Goal: Task Accomplishment & Management: Use online tool/utility

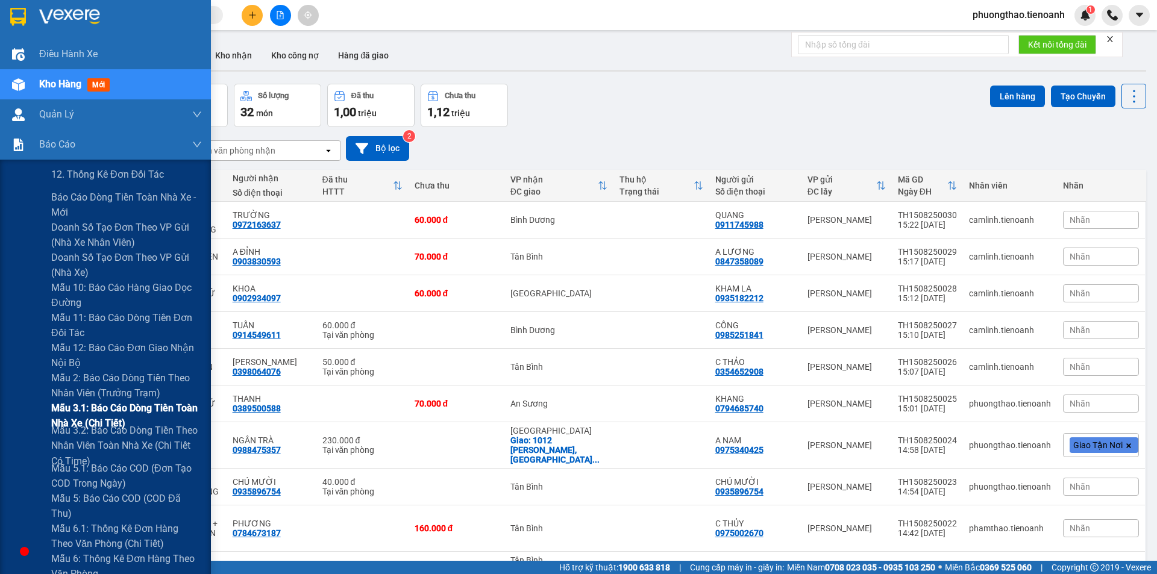
click at [118, 410] on span "Mẫu 3.1: Báo cáo dòng tiền toàn nhà xe (Chi Tiết)" at bounding box center [126, 416] width 151 height 30
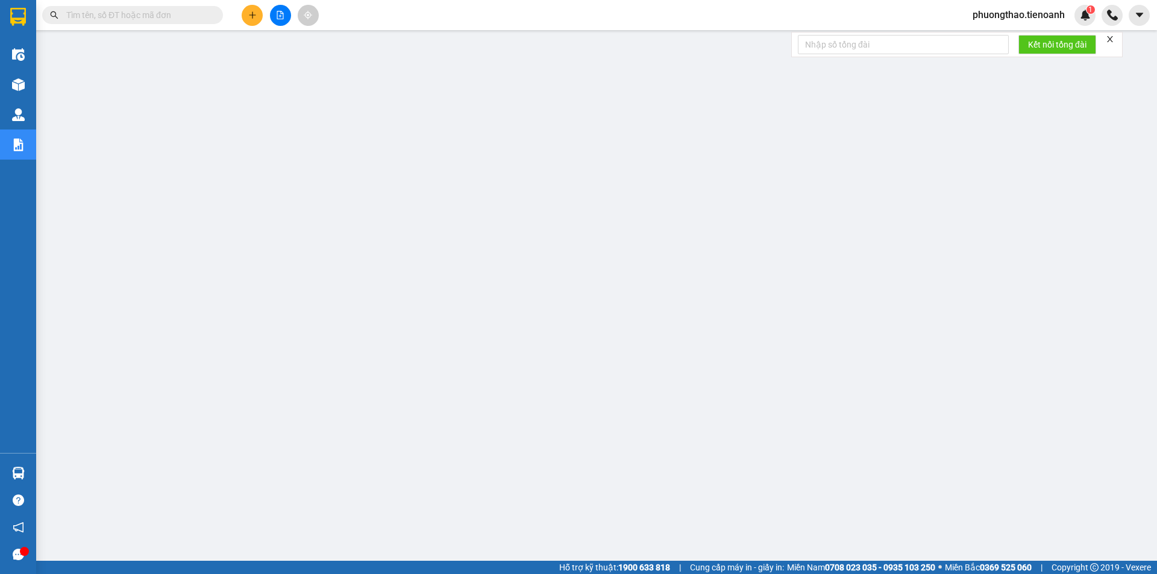
click at [1113, 39] on icon "close" at bounding box center [1110, 39] width 8 height 8
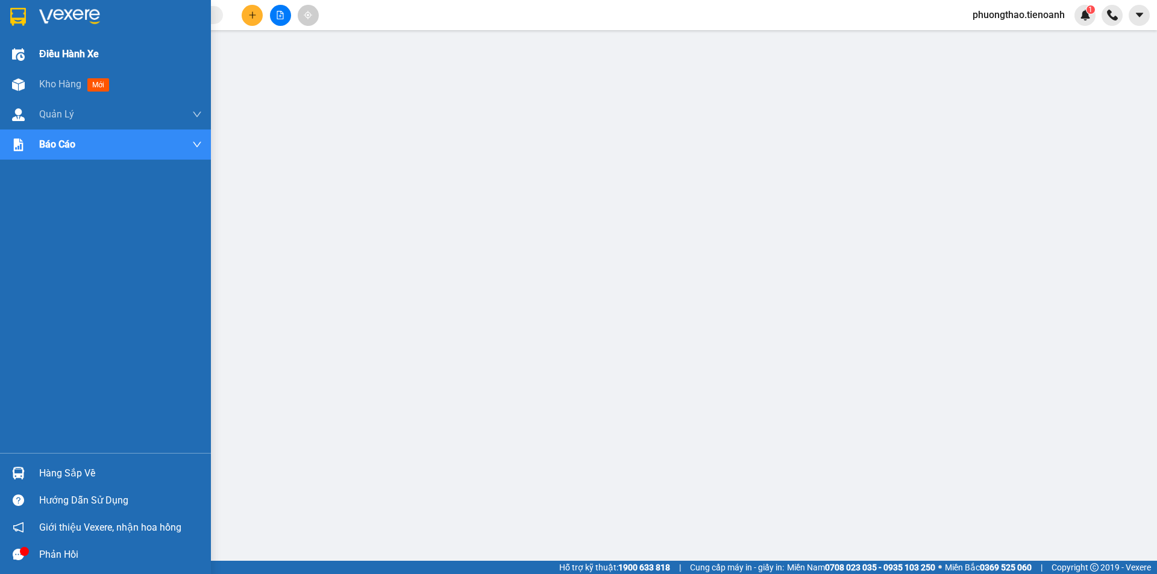
click at [8, 52] on div at bounding box center [18, 54] width 21 height 21
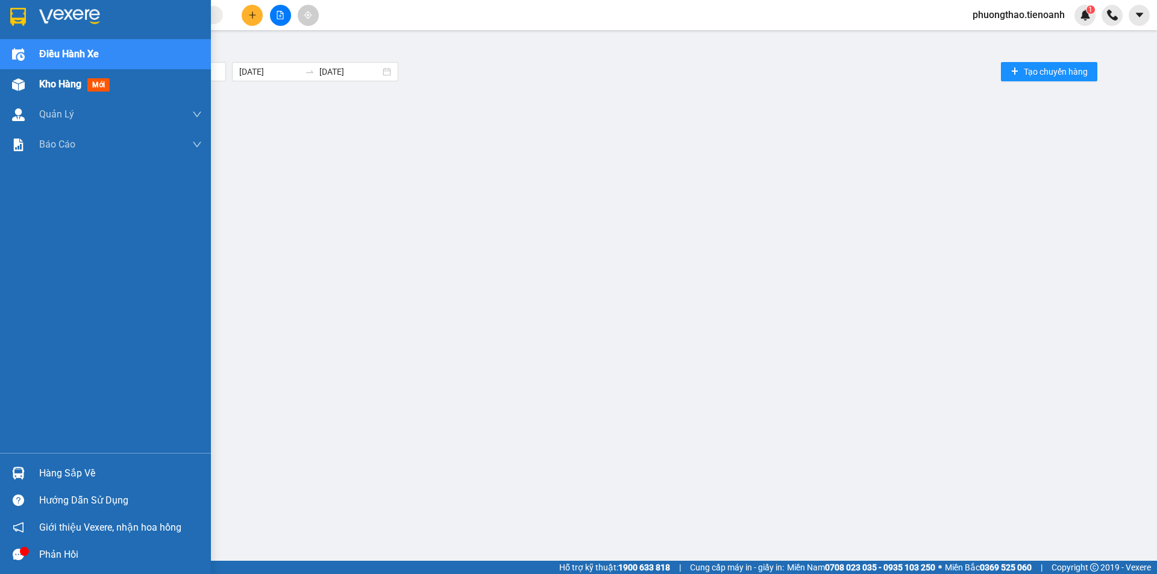
click at [30, 93] on div "Kho hàng mới" at bounding box center [105, 84] width 211 height 30
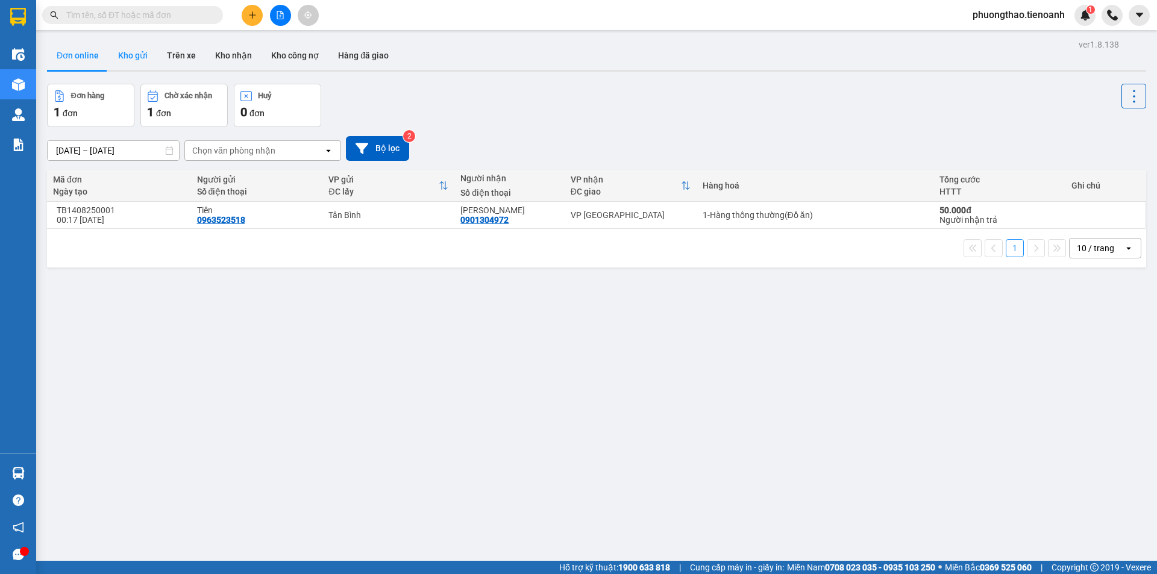
click at [135, 64] on button "Kho gửi" at bounding box center [132, 55] width 49 height 29
type input "13/08/2025 – 15/08/2025"
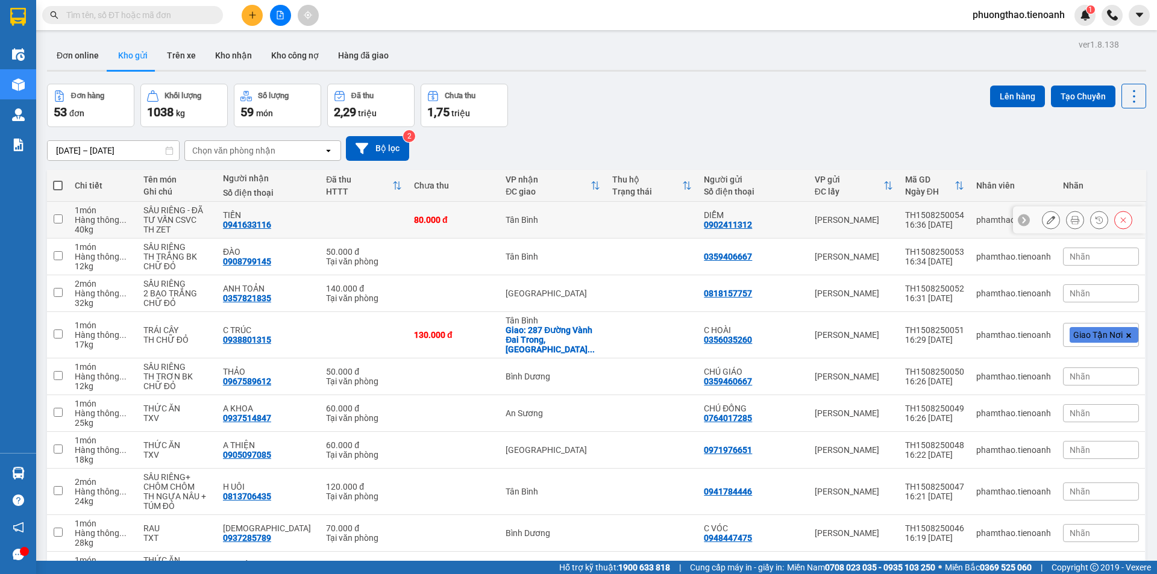
click at [1047, 220] on icon at bounding box center [1051, 220] width 8 height 8
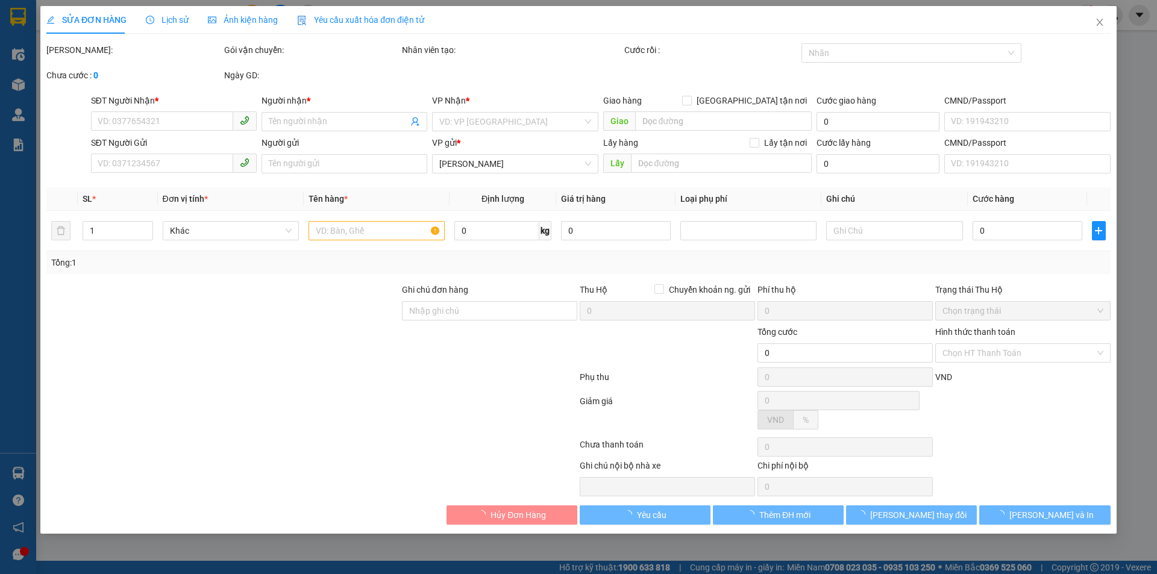
type input "0941633116"
type input "TIẾN"
type input "0902411312"
type input "DIỄM"
type input "80.000"
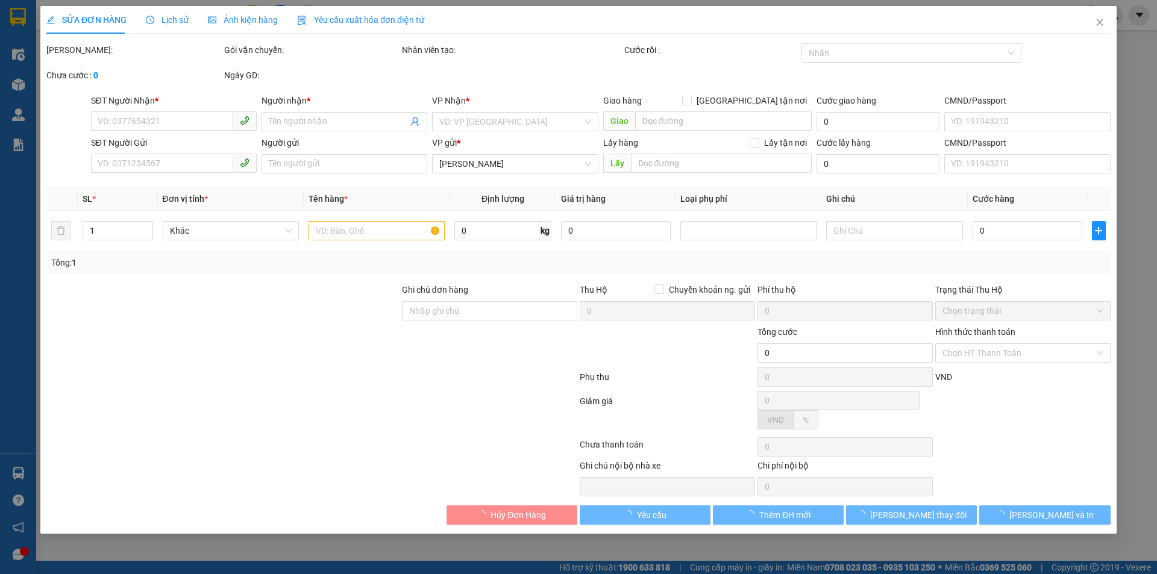
type input "80.000"
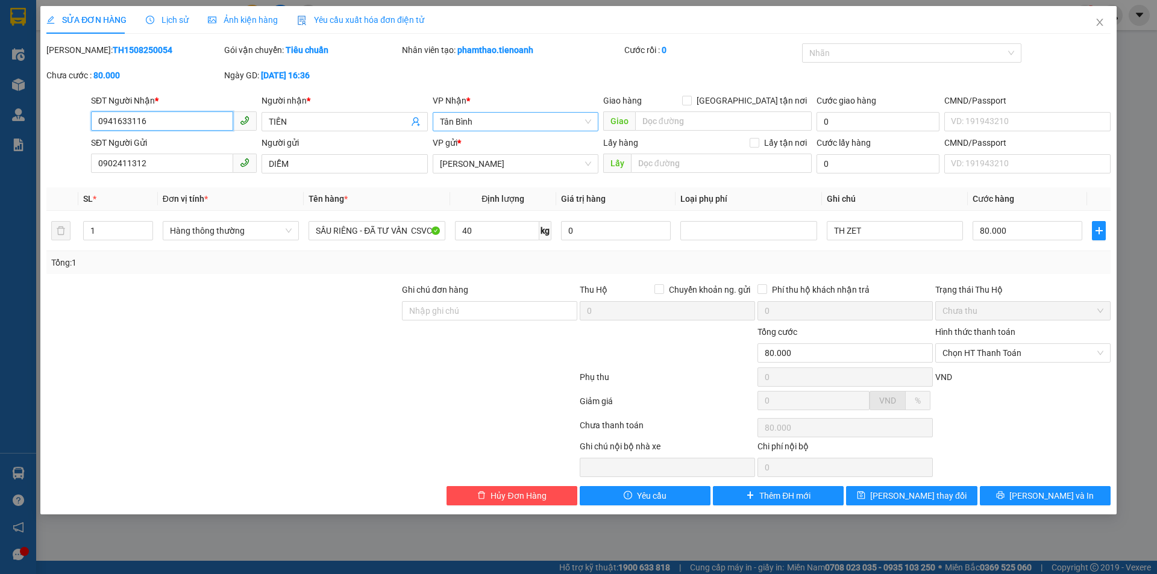
click at [468, 126] on span "Tân Bình" at bounding box center [515, 122] width 151 height 18
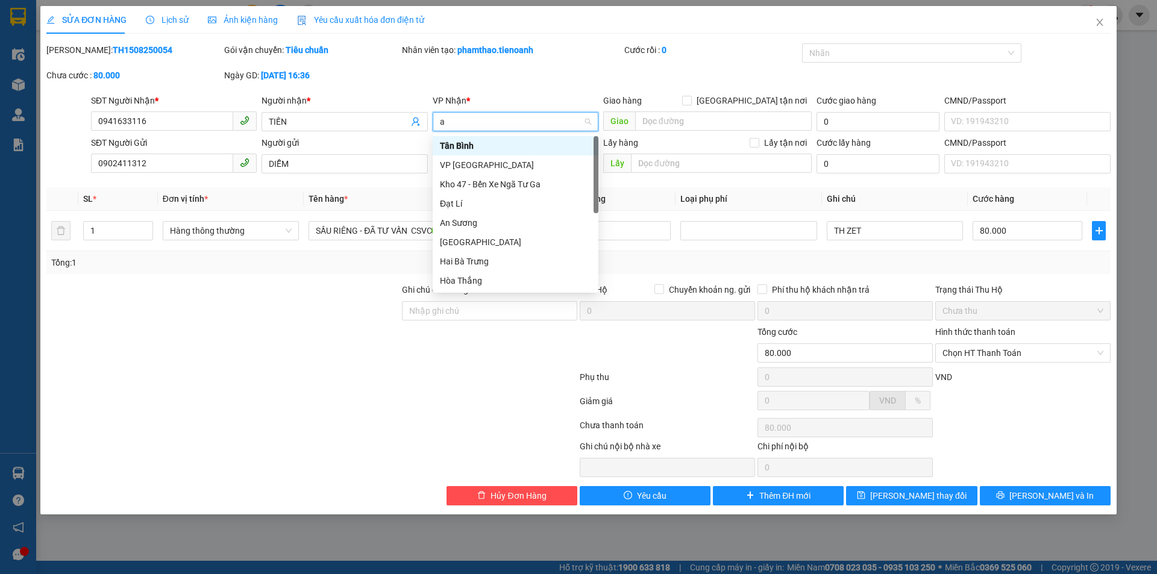
type input "an"
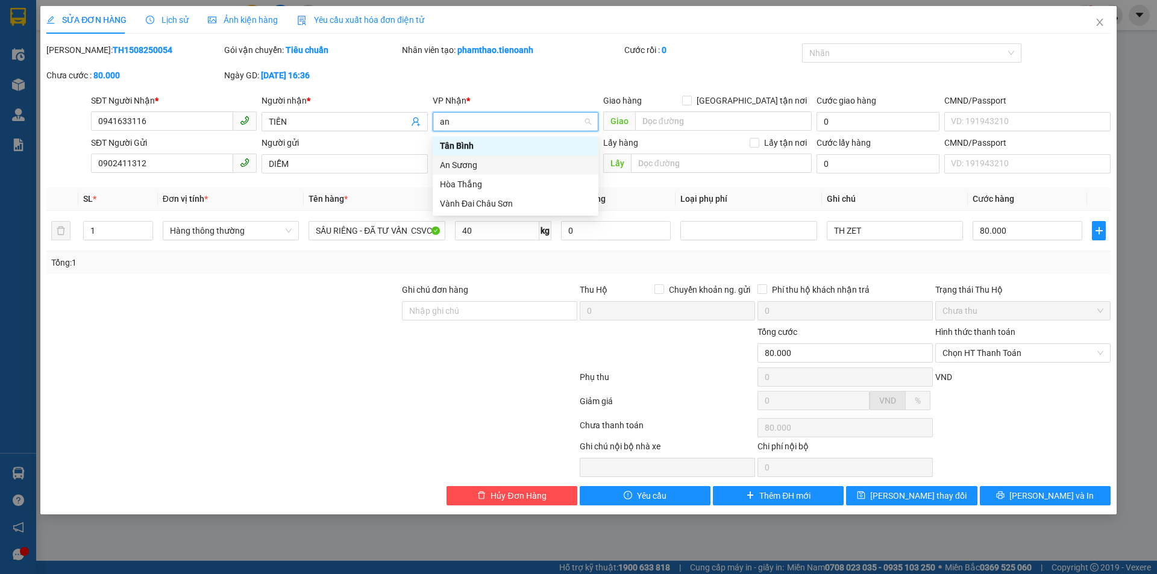
click at [481, 169] on div "An Sương" at bounding box center [515, 164] width 151 height 13
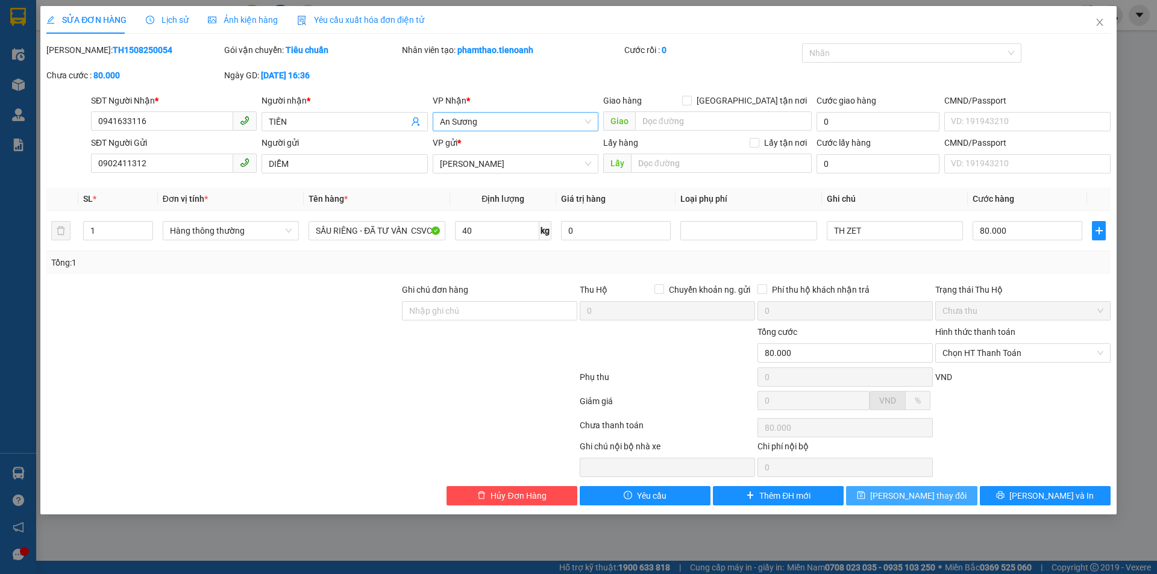
click at [900, 487] on button "Lưu thay đổi" at bounding box center [911, 495] width 131 height 19
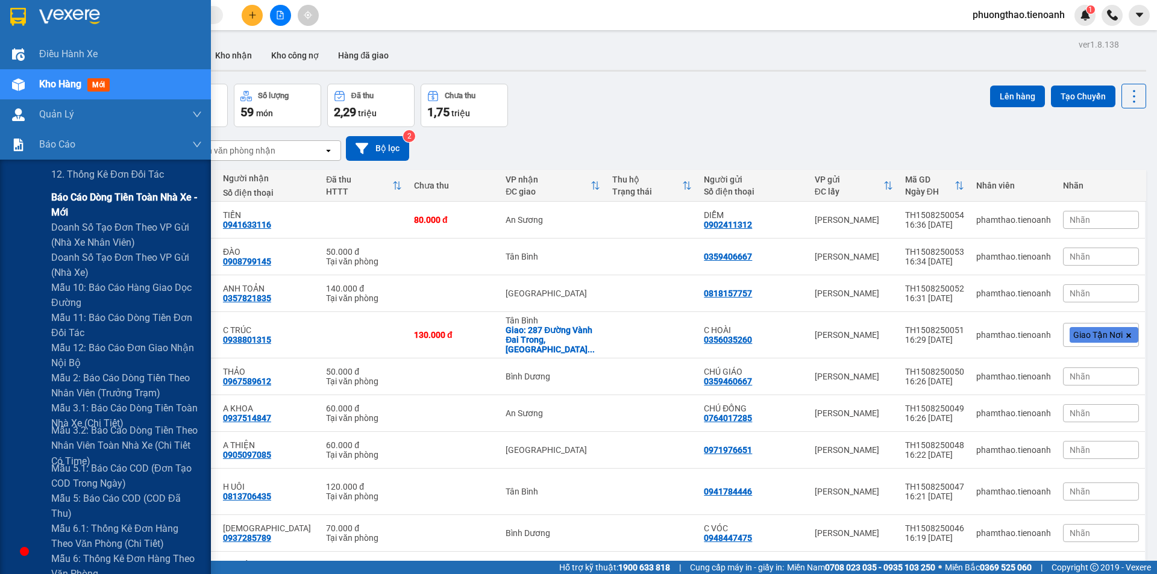
click at [118, 197] on span "Báo cáo dòng tiền toàn nhà xe - mới" at bounding box center [126, 205] width 151 height 30
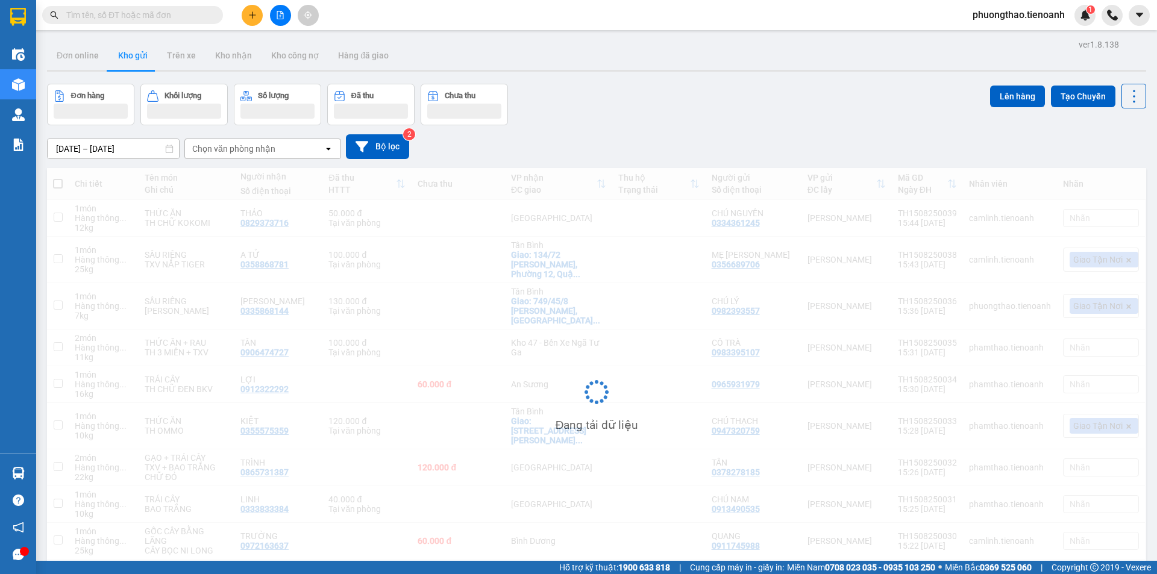
click at [127, 10] on input "text" at bounding box center [137, 14] width 142 height 13
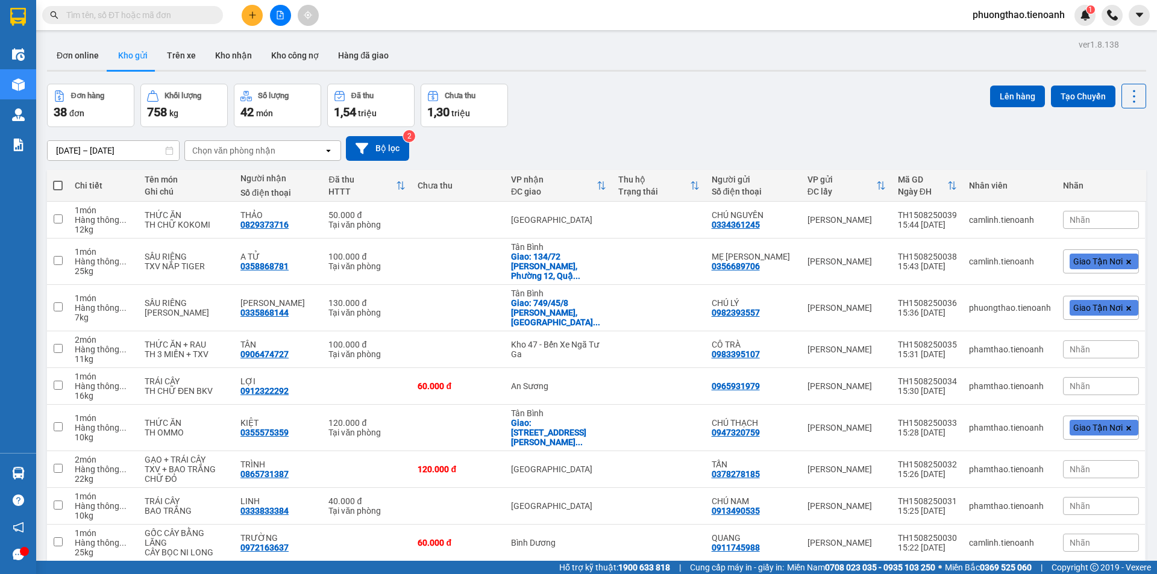
paste input "AS1208250002"
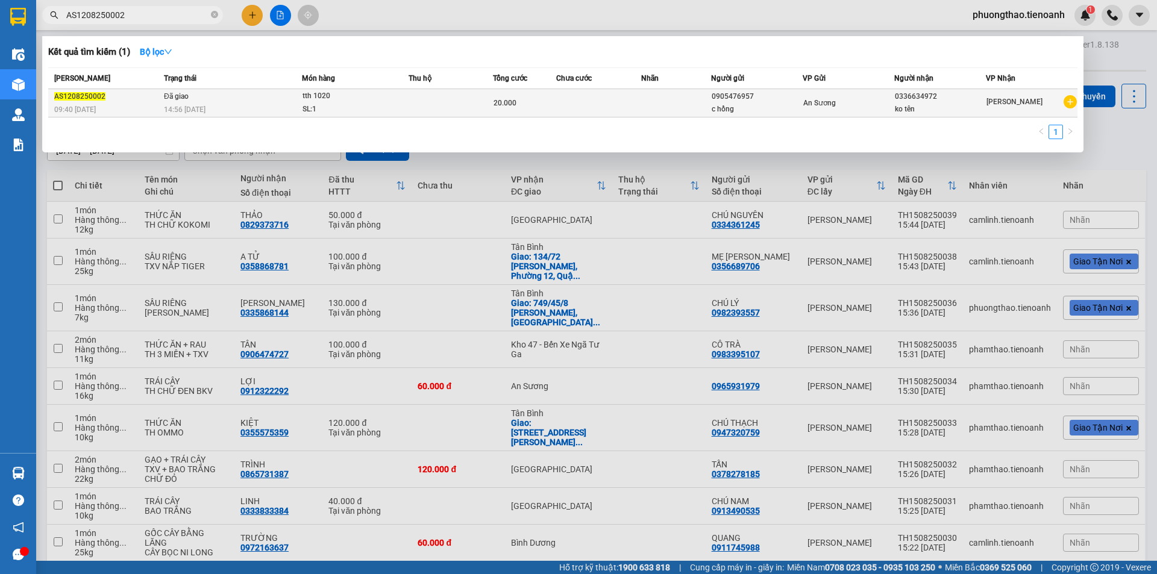
type input "AS1208250002"
click at [604, 92] on td at bounding box center [598, 103] width 84 height 28
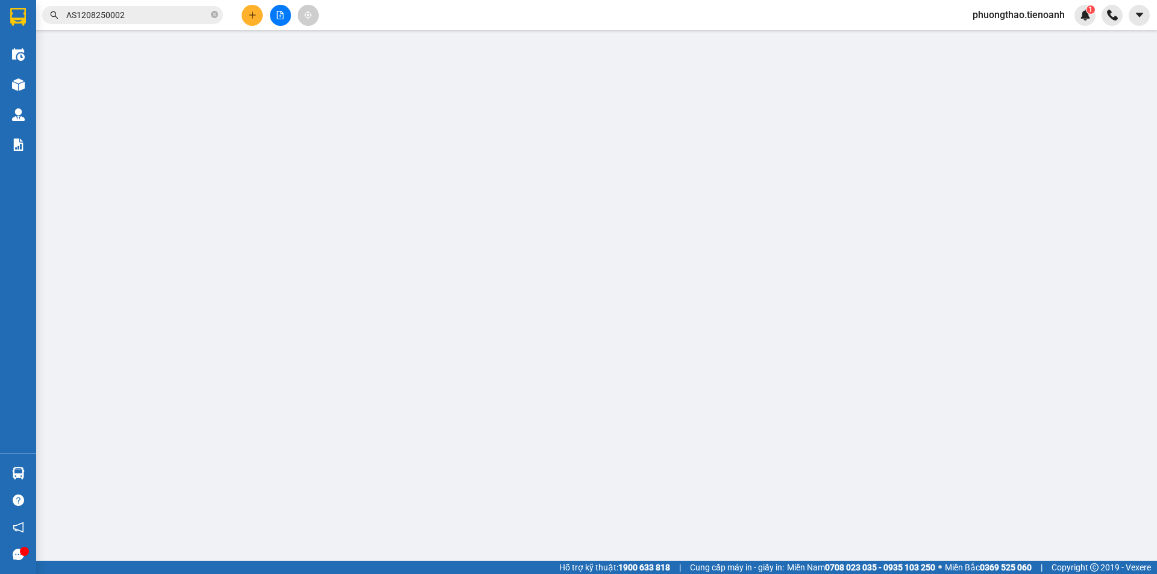
type input "0336634972"
type input "ko tên"
type input "0905476957"
type input "c hồng"
type input "20.000"
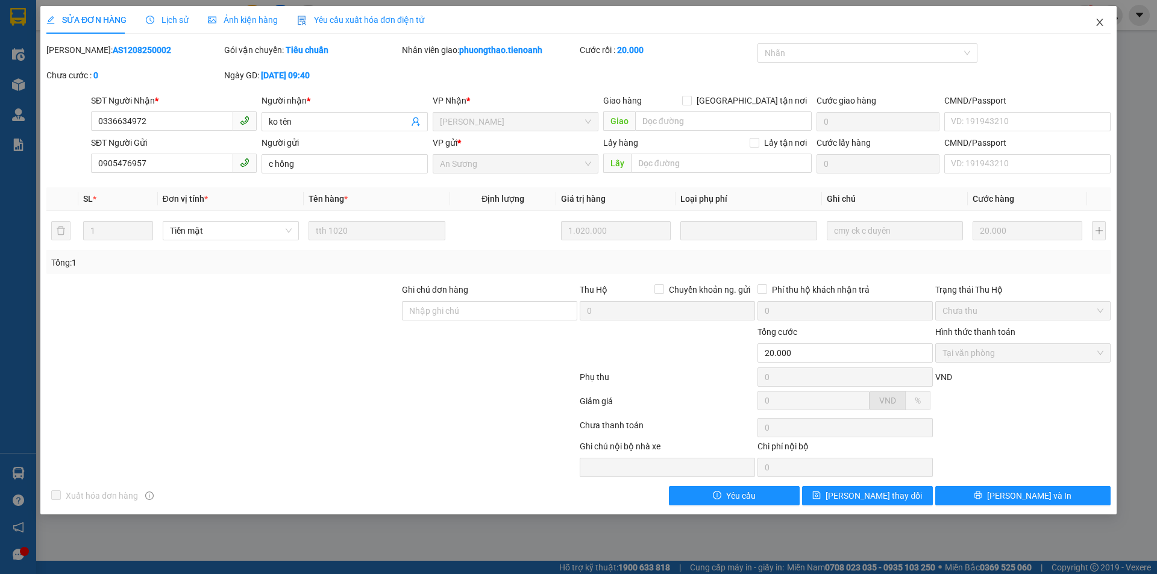
click at [1101, 26] on icon "close" at bounding box center [1100, 22] width 10 height 10
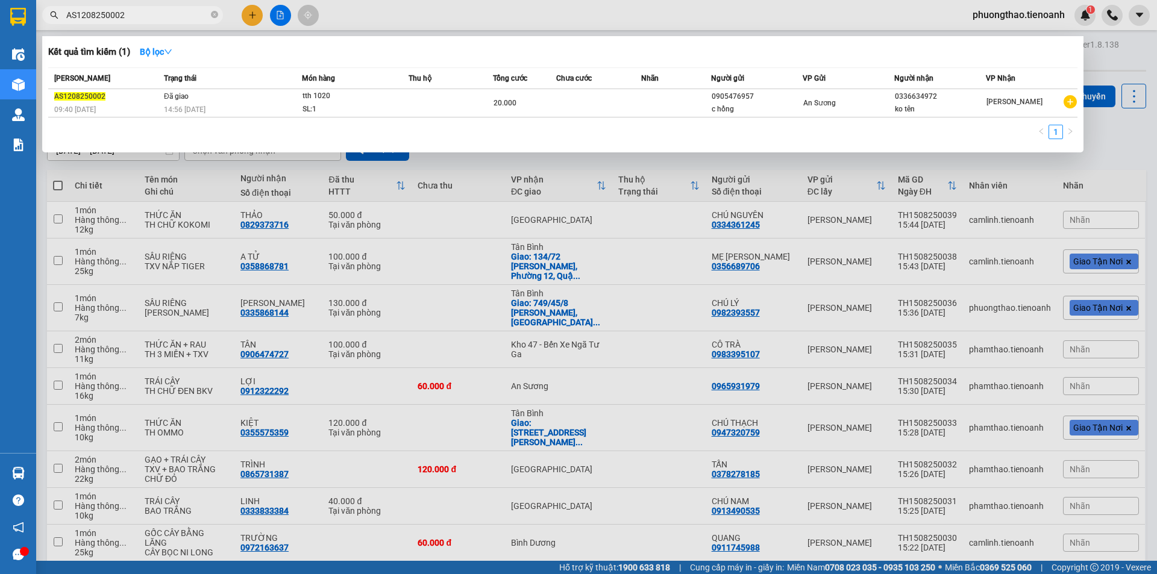
drag, startPoint x: 141, startPoint y: 17, endPoint x: 63, endPoint y: 18, distance: 77.7
click at [63, 18] on span "AS1208250002" at bounding box center [132, 15] width 181 height 18
paste input "TH1408250103"
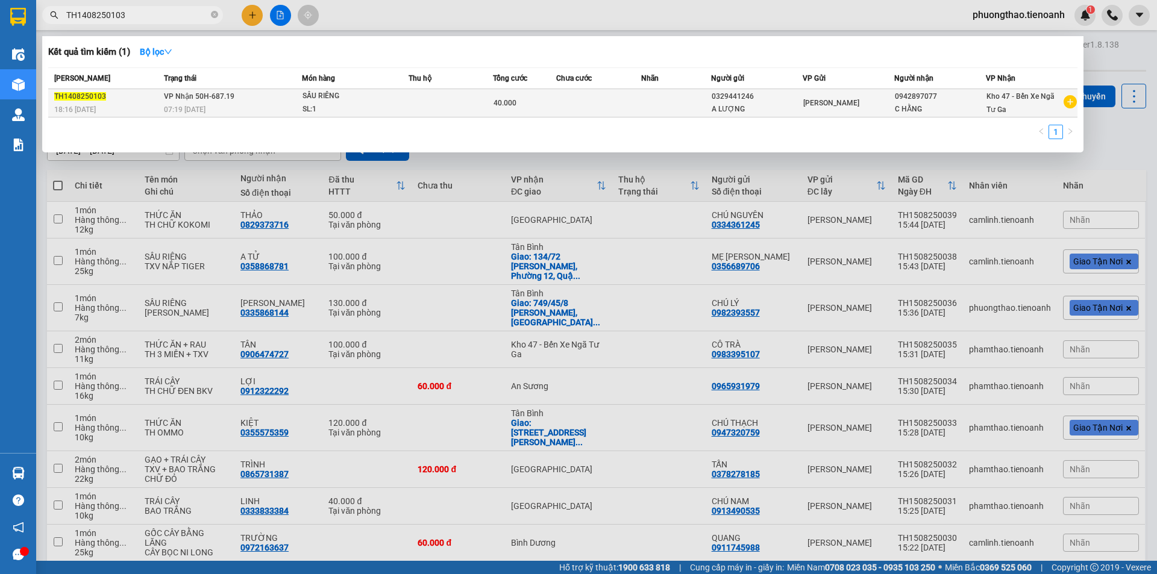
type input "TH1408250103"
click at [608, 110] on td at bounding box center [598, 103] width 84 height 28
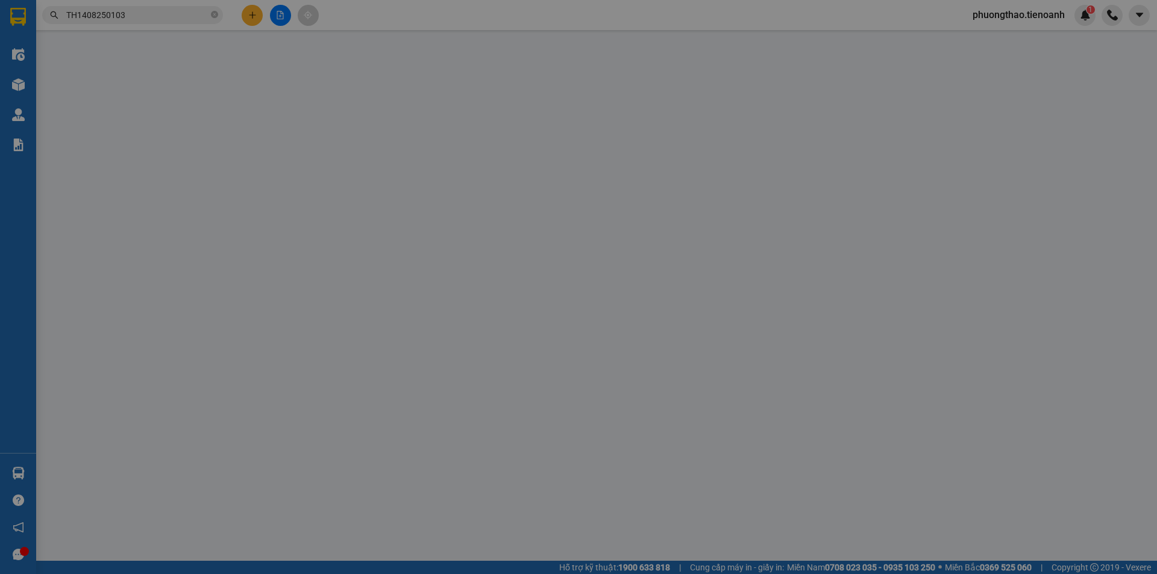
type input "0942897077"
type input "C HẰNG"
type input "0329441246"
type input "A LƯỢNG"
type input "40.000"
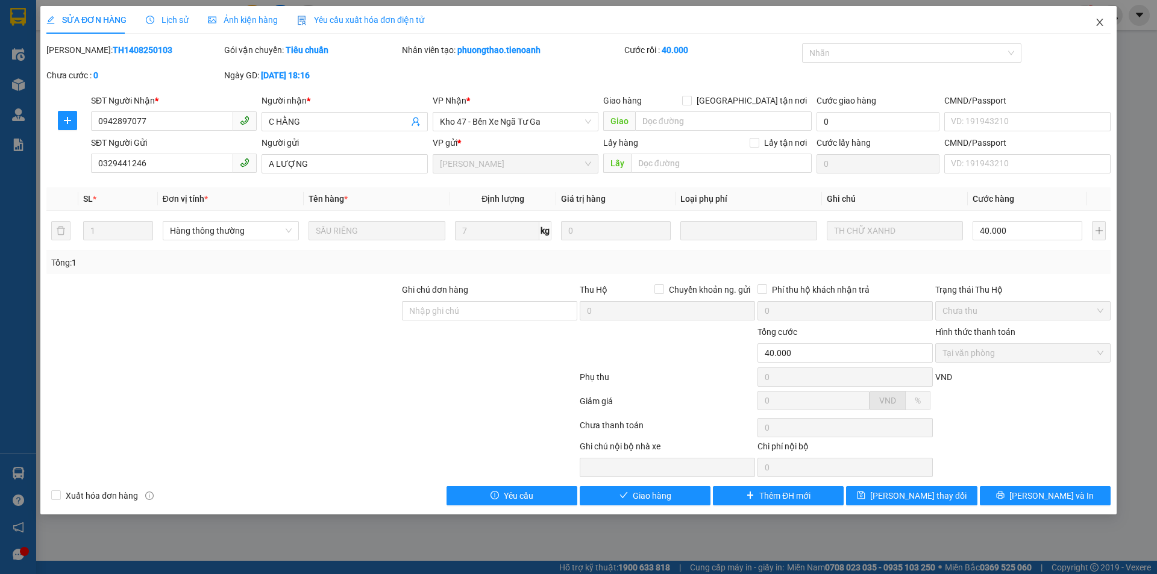
click at [1102, 25] on icon "close" at bounding box center [1100, 22] width 10 height 10
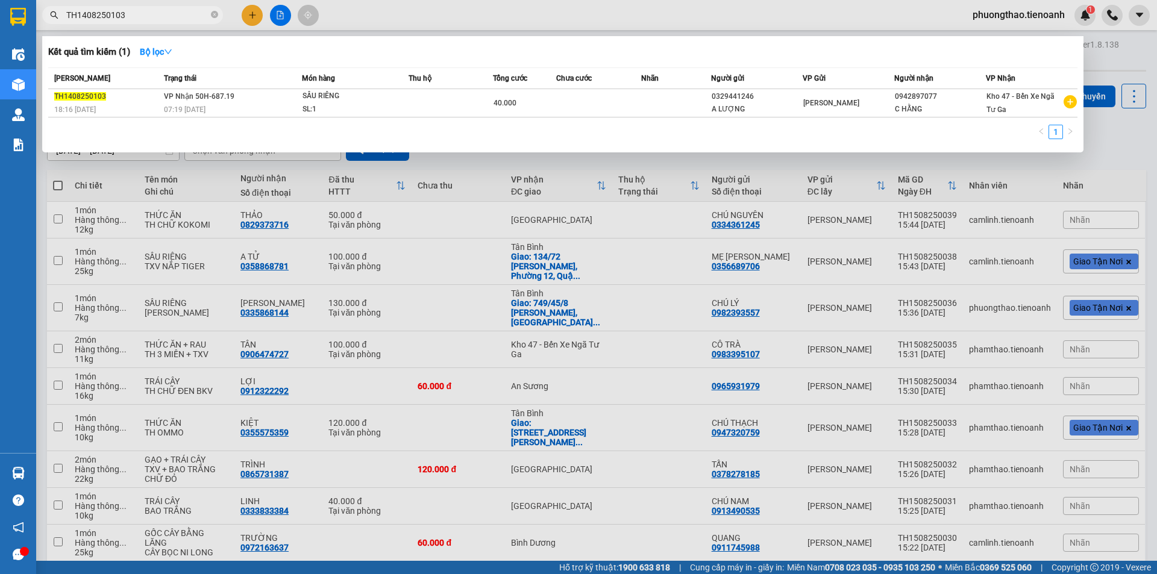
drag, startPoint x: 143, startPoint y: 18, endPoint x: 56, endPoint y: 8, distance: 87.4
click at [56, 8] on span "TH1408250103" at bounding box center [132, 15] width 181 height 18
paste input "098"
type input "TH1408250098"
click at [407, 102] on span "THỊT + GẠO SL: 1" at bounding box center [355, 103] width 106 height 26
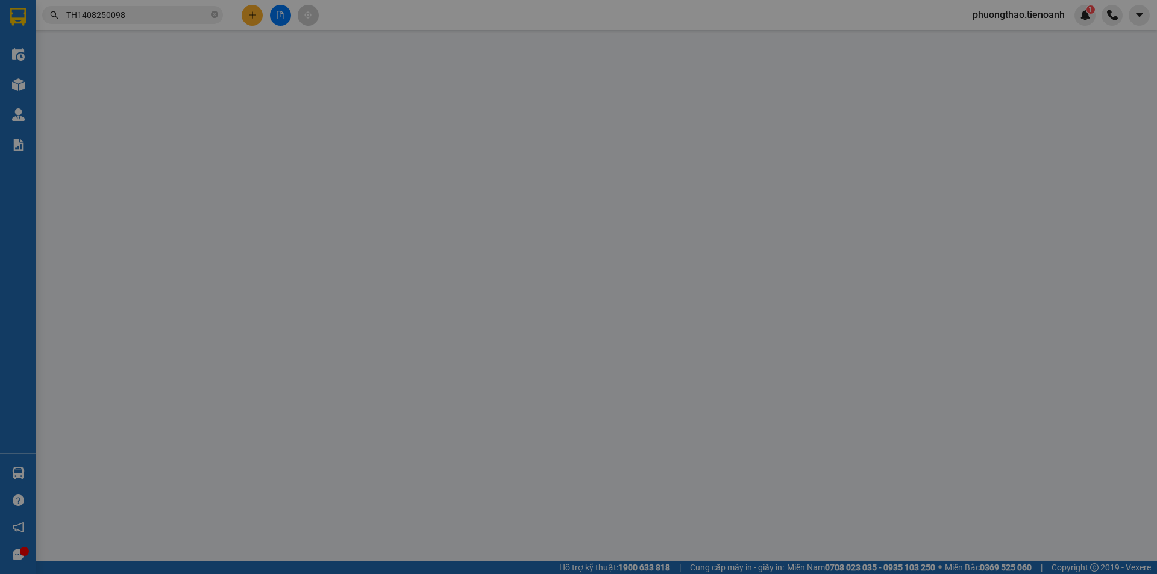
type input "0941327761"
type input "BẢO TRÂN"
type input "0914891672"
type input "C YẾN"
type input "50.000"
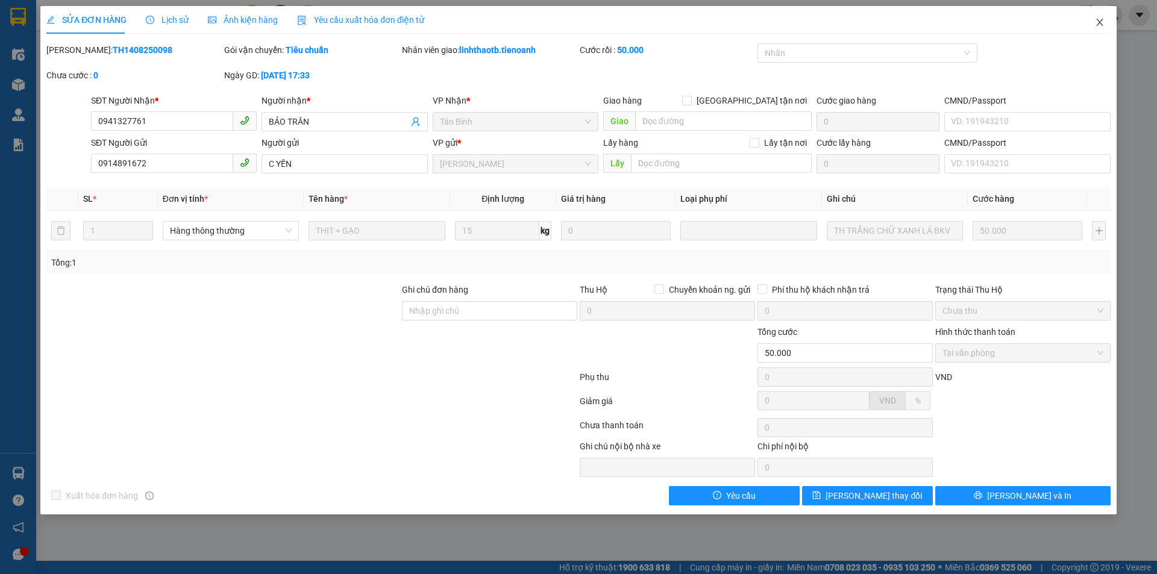
click at [1099, 20] on icon "close" at bounding box center [1100, 22] width 10 height 10
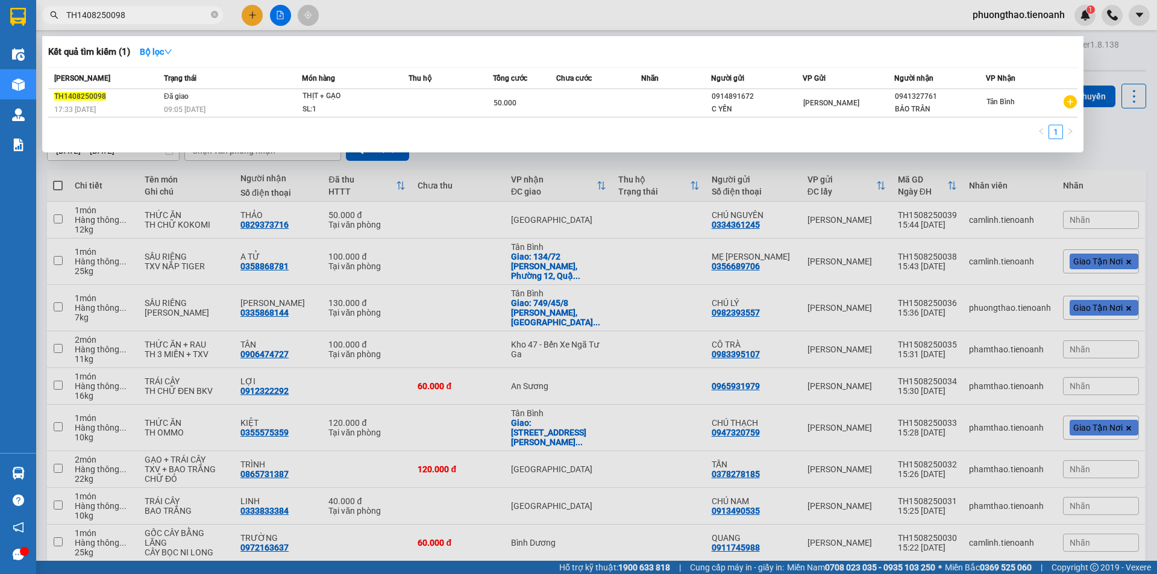
drag, startPoint x: 132, startPoint y: 20, endPoint x: 58, endPoint y: 26, distance: 73.7
click at [58, 26] on div "Kết quả tìm kiếm ( 1 ) Bộ lọc Mã ĐH Trạng thái Món hàng Thu hộ Tổng cước Chưa c…" at bounding box center [117, 15] width 235 height 21
paste input "7"
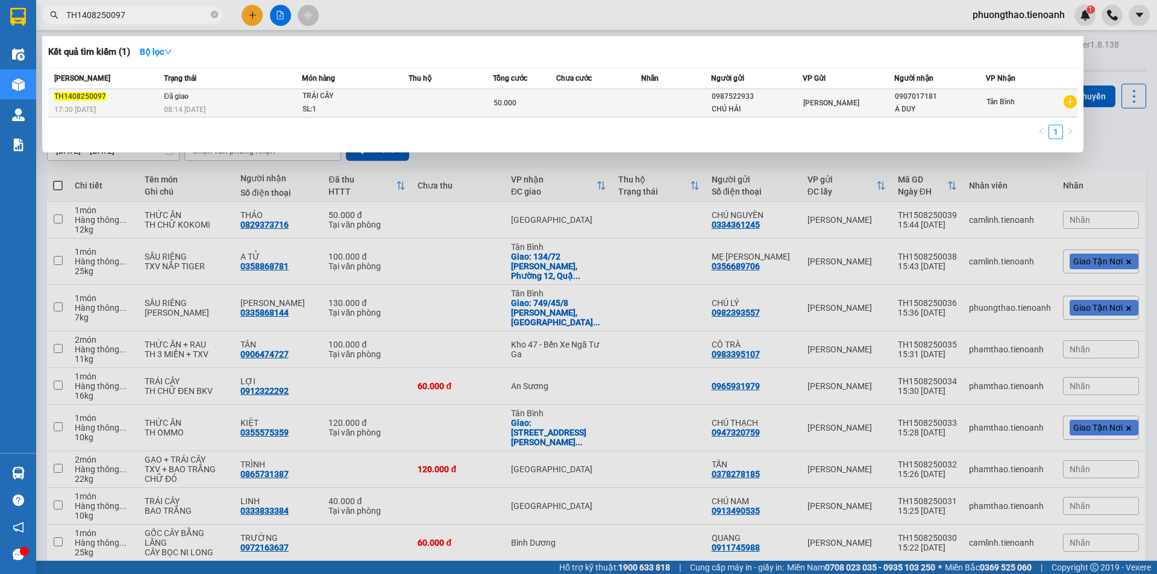
type input "TH1408250097"
click at [434, 102] on td at bounding box center [450, 103] width 84 height 28
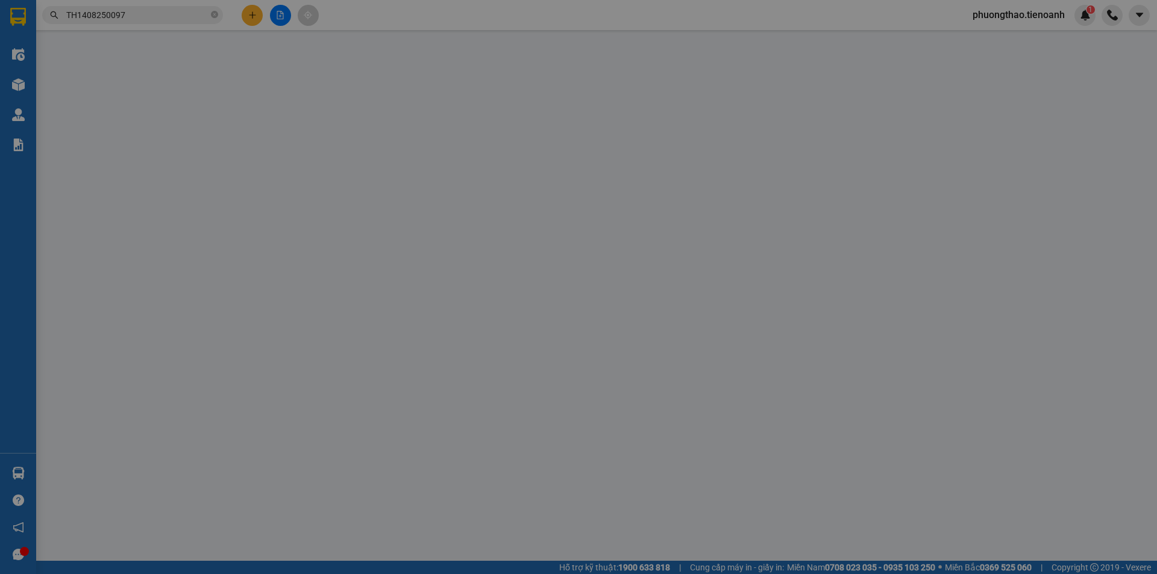
type input "0907017181"
type input "A DUY"
type input "052076010833"
type input "0987522933"
type input "CHÚ HẢI"
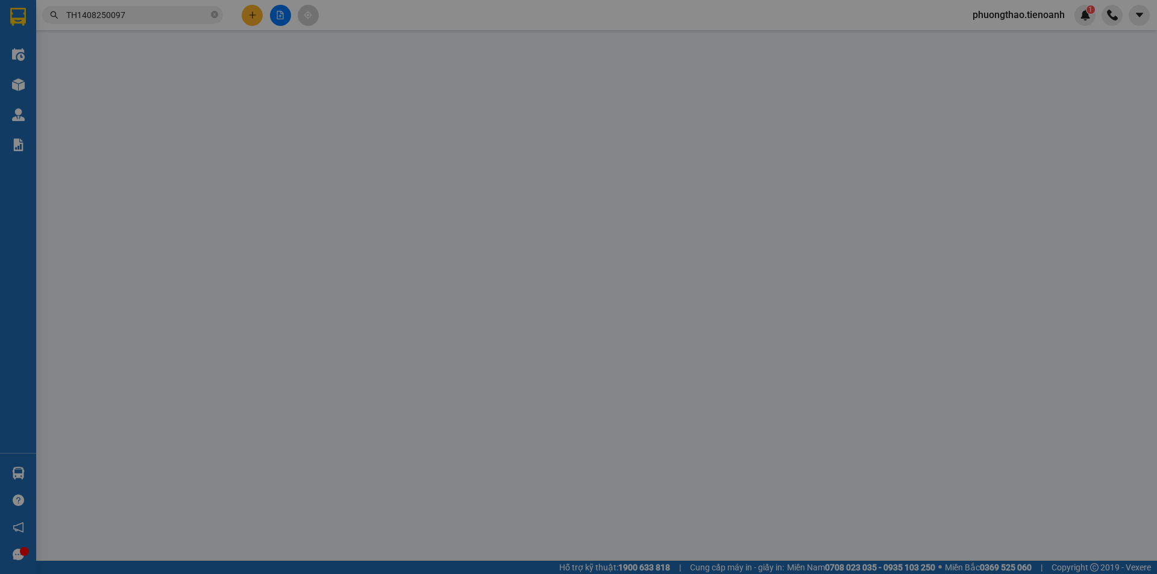
type input "240145262"
type input "50.000"
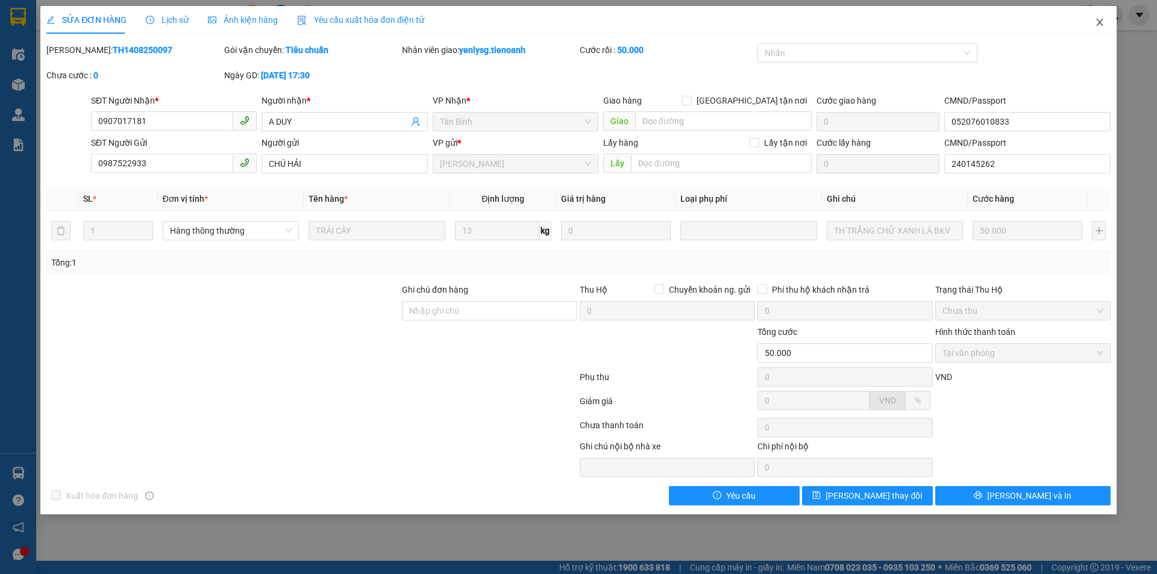
click at [1103, 27] on icon "close" at bounding box center [1100, 22] width 10 height 10
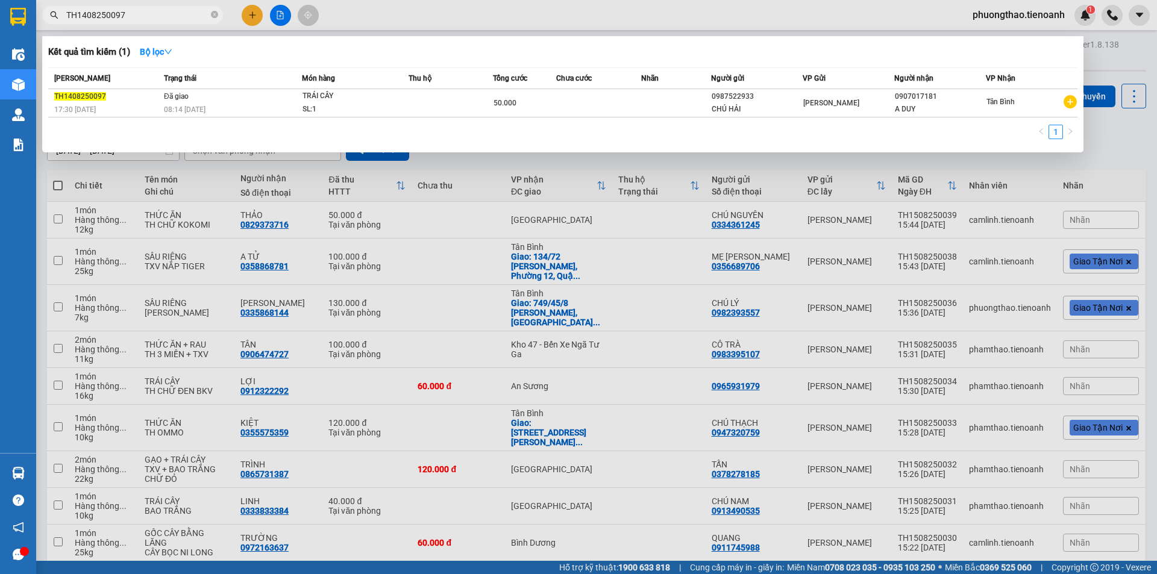
drag, startPoint x: 164, startPoint y: 16, endPoint x: 55, endPoint y: 27, distance: 110.2
click at [55, 26] on div "Kết quả tìm kiếm ( 1 ) Bộ lọc Mã ĐH Trạng thái Món hàng Thu hộ Tổng cước Chưa c…" at bounding box center [117, 15] width 235 height 21
paste input "6"
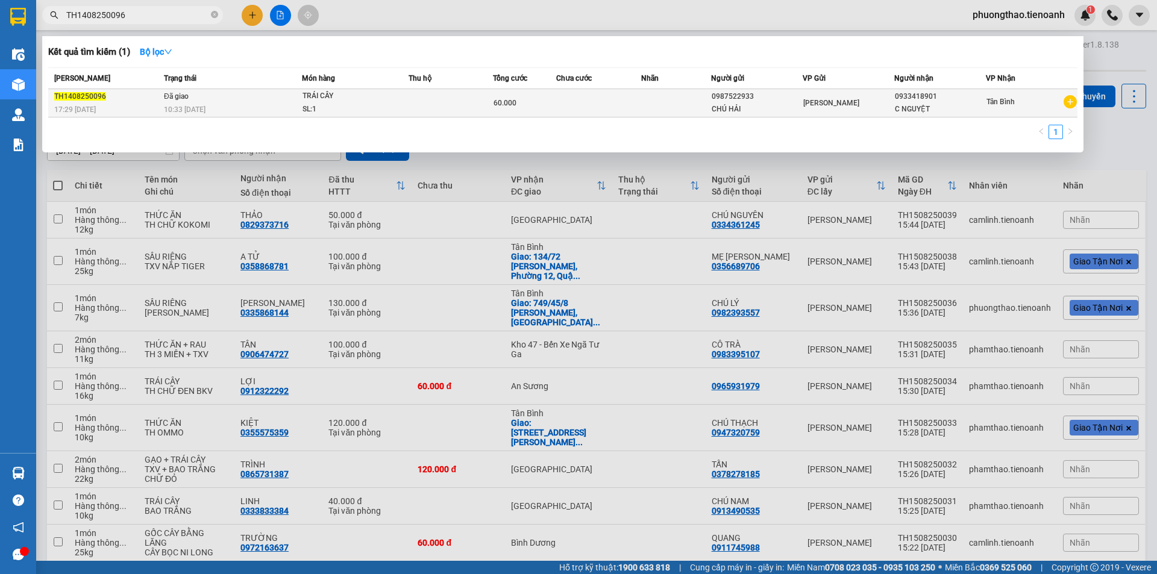
type input "TH1408250096"
click at [398, 109] on span "TRÁI CÂY SL: 1" at bounding box center [355, 103] width 106 height 26
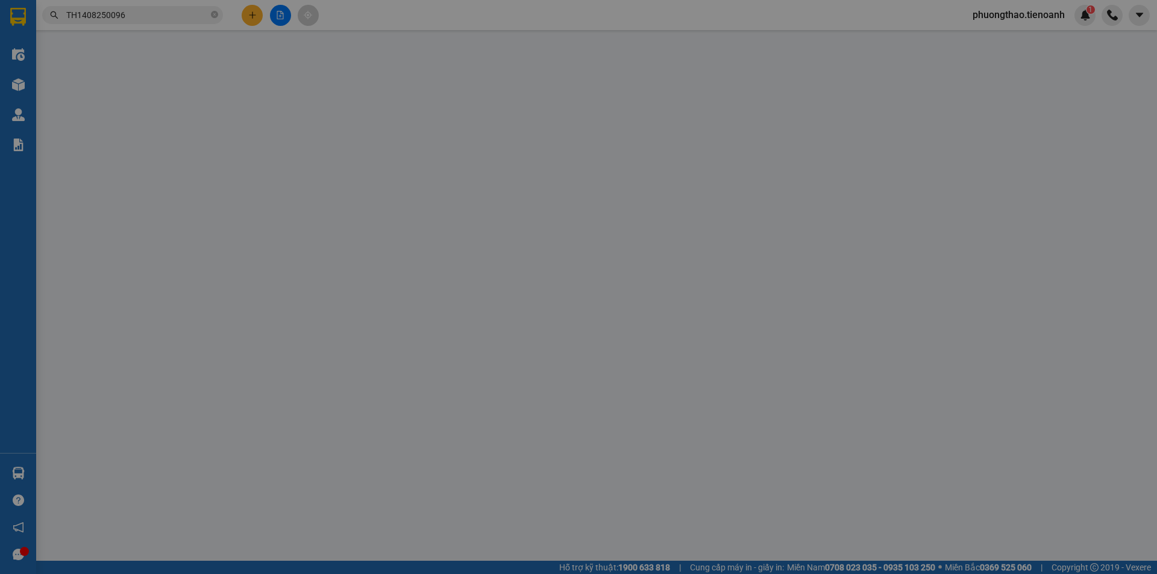
type input "0933418901"
type input "C NGUYỆT"
type input "0987522933"
type input "CHÚ HẢI"
type input "240145262"
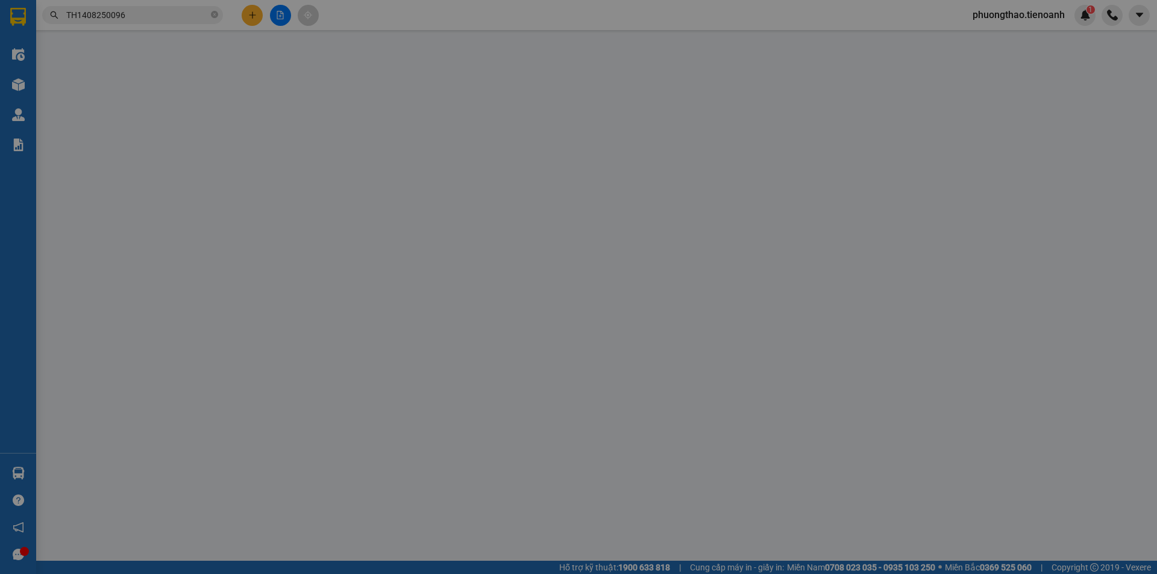
type input "60.000"
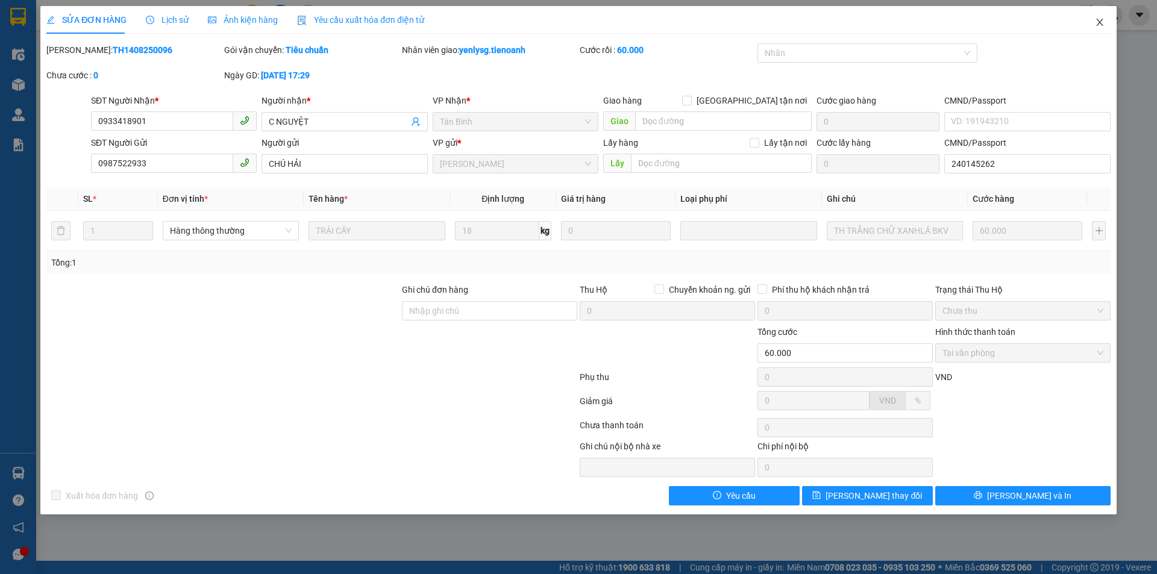
click at [1098, 25] on icon "close" at bounding box center [1099, 22] width 7 height 7
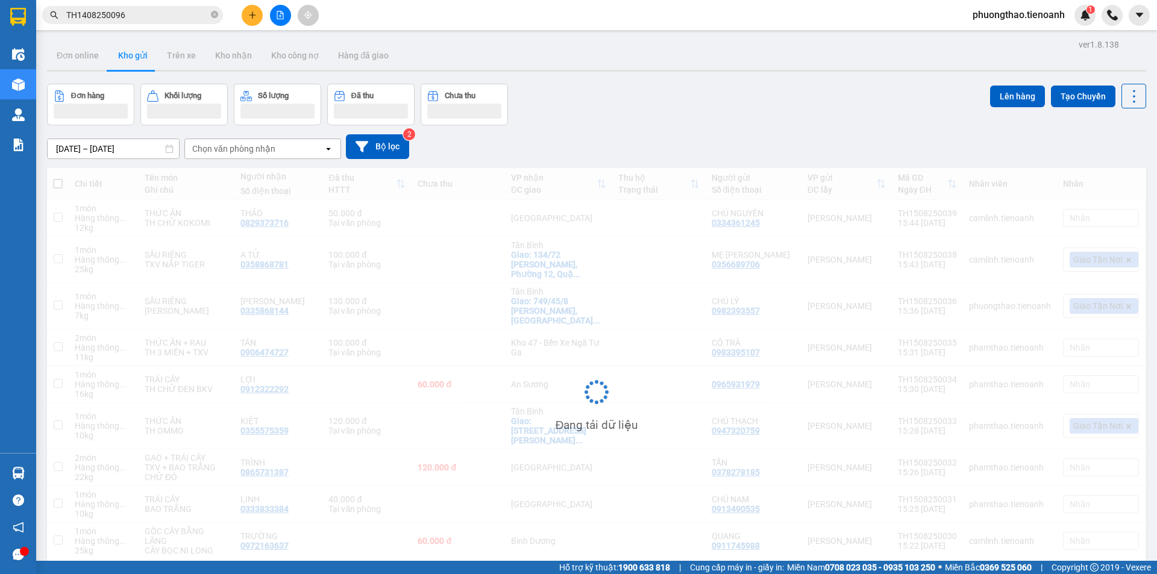
drag, startPoint x: 172, startPoint y: 25, endPoint x: 161, endPoint y: 22, distance: 10.7
click at [163, 22] on div "Kết quả tìm kiếm ( 1 ) Bộ lọc Mã ĐH Trạng thái Món hàng Thu hộ Tổng cước Chưa c…" at bounding box center [117, 15] width 235 height 21
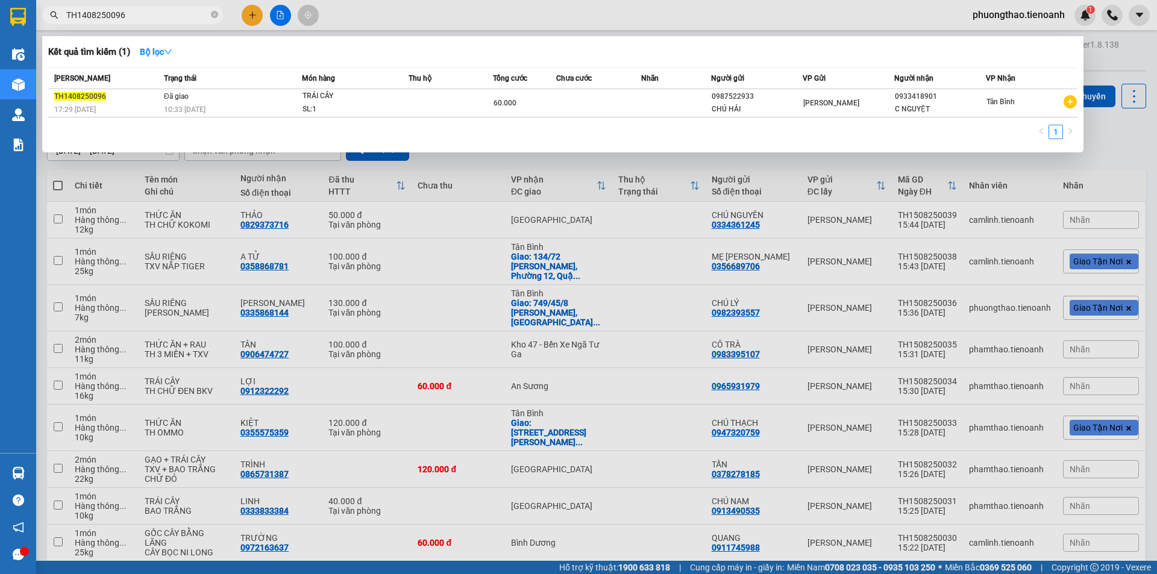
drag, startPoint x: 146, startPoint y: 13, endPoint x: 65, endPoint y: 20, distance: 81.1
click at [65, 20] on span "TH1408250096" at bounding box center [132, 15] width 181 height 18
paste input "TH1408250059"
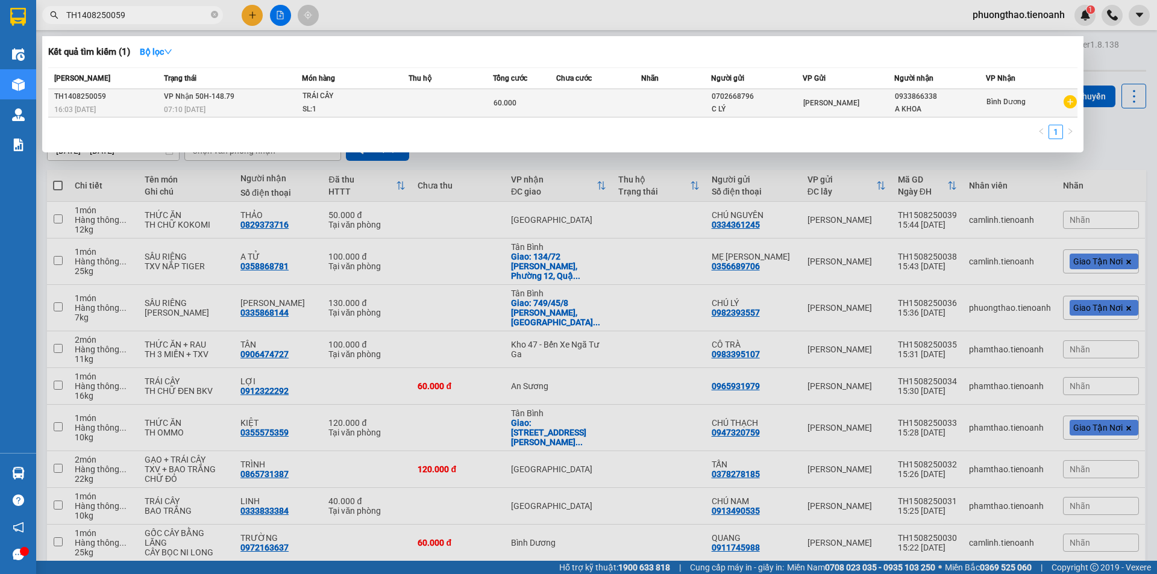
type input "TH1408250059"
click at [400, 93] on span "TRÁI CÂY SL: 1" at bounding box center [355, 103] width 106 height 26
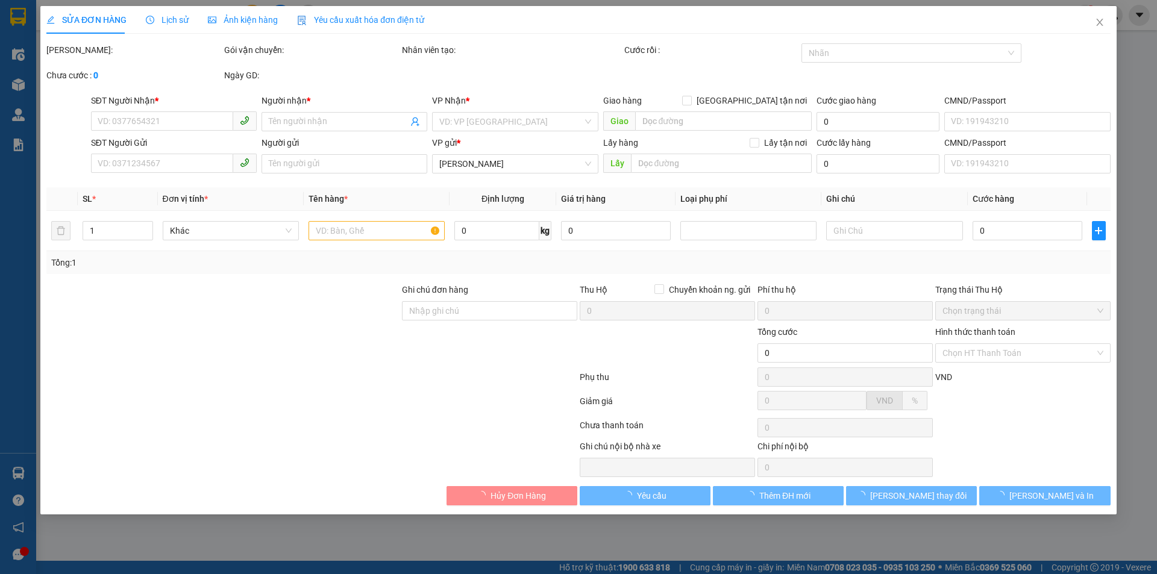
type input "0933866338"
type input "A KHOA"
type input "0702668796"
type input "C LÝ"
type input "60.000"
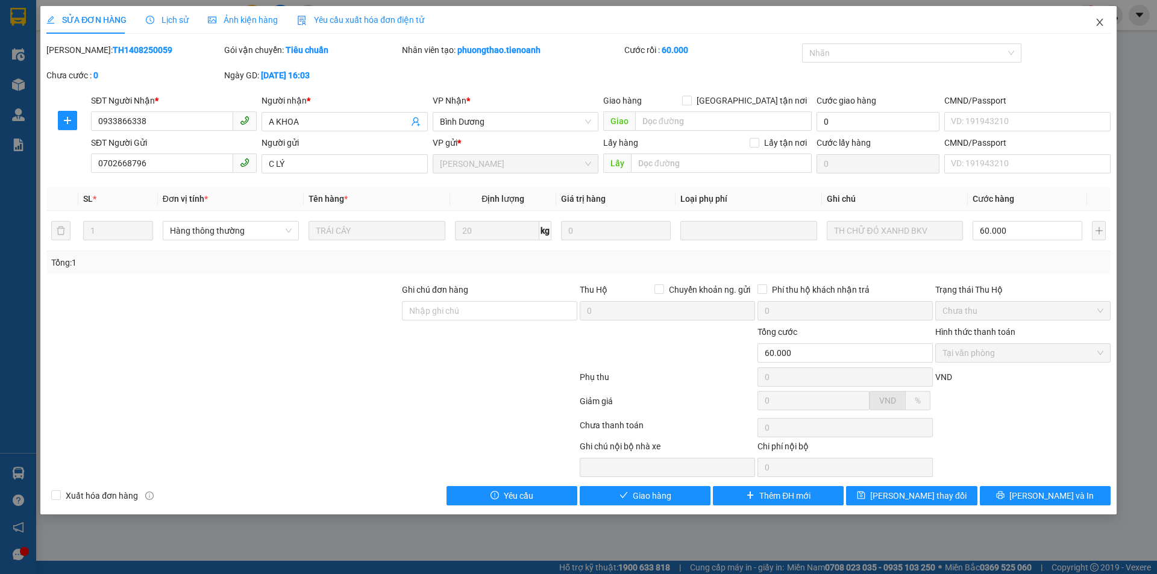
click at [1099, 23] on icon "close" at bounding box center [1099, 22] width 7 height 7
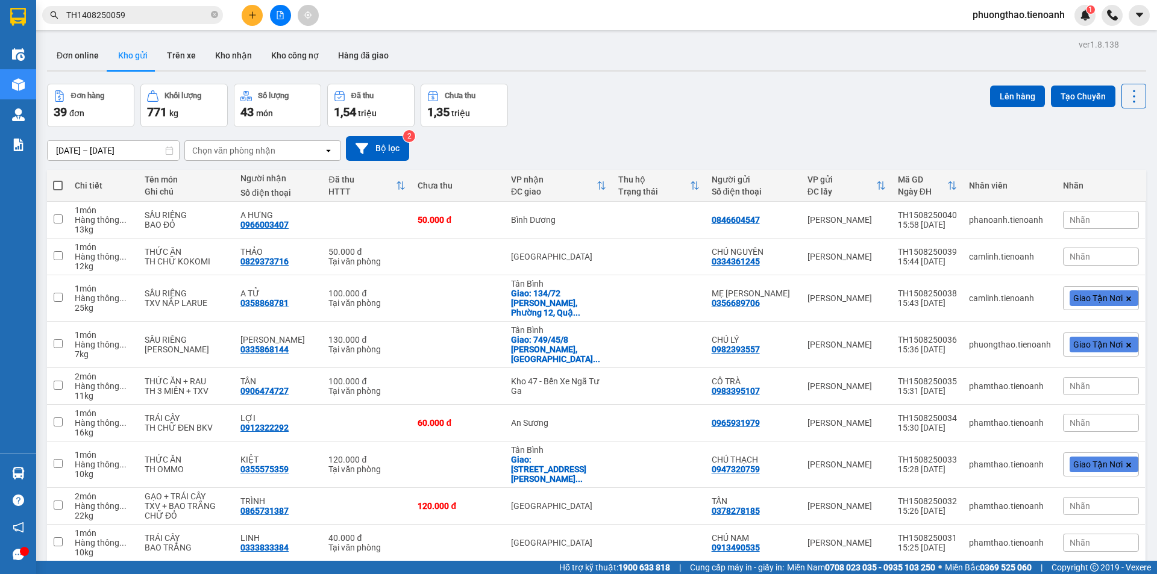
drag, startPoint x: 157, startPoint y: 25, endPoint x: 151, endPoint y: 25, distance: 6.1
click at [151, 25] on div "Kết quả tìm kiếm ( 1 ) Bộ lọc Mã ĐH Trạng thái Món hàng Thu hộ Tổng cước Chưa c…" at bounding box center [117, 15] width 235 height 21
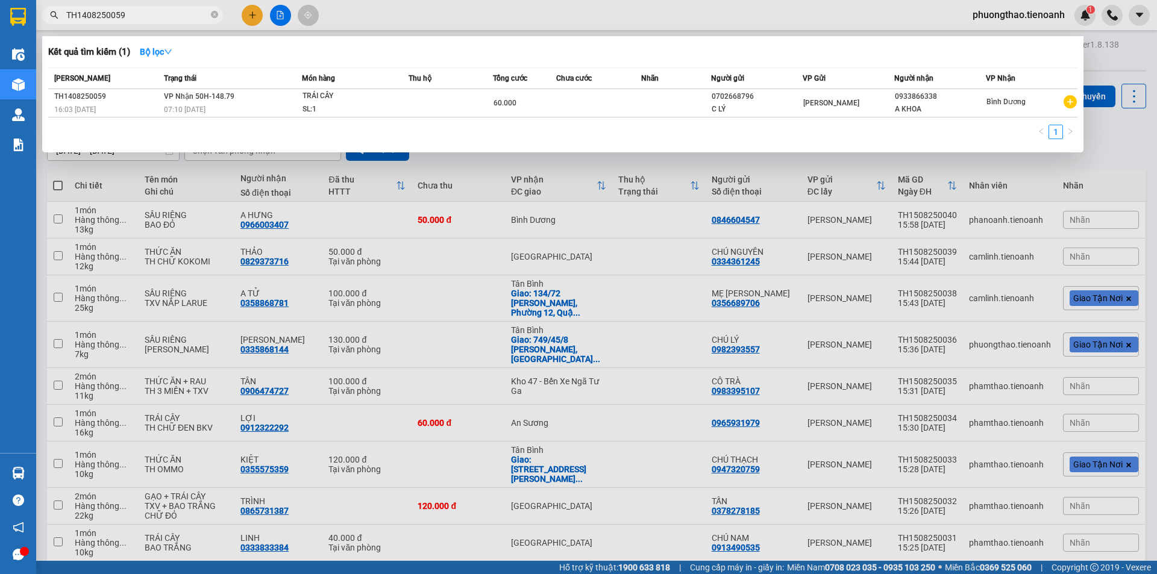
drag, startPoint x: 138, startPoint y: 19, endPoint x: 55, endPoint y: 40, distance: 85.0
click at [55, 26] on div "Kết quả tìm kiếm ( 1 ) Bộ lọc Mã ĐH Trạng thái Món hàng Thu hộ Tổng cước Chưa c…" at bounding box center [117, 15] width 235 height 21
paste input "8"
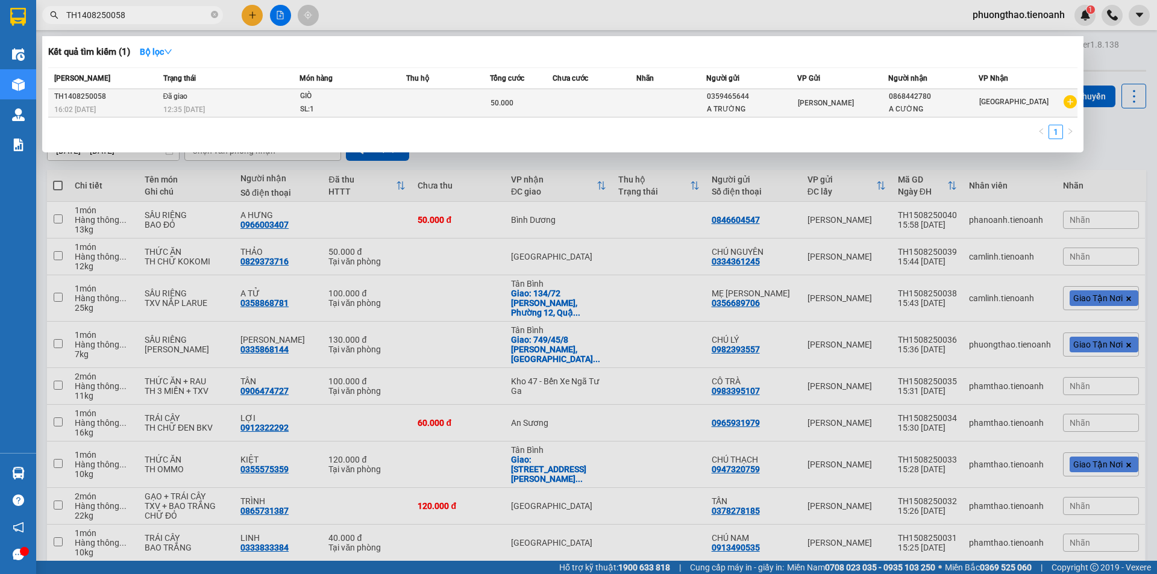
type input "TH1408250058"
click at [224, 110] on div "12:35 - 15/08" at bounding box center [231, 109] width 136 height 13
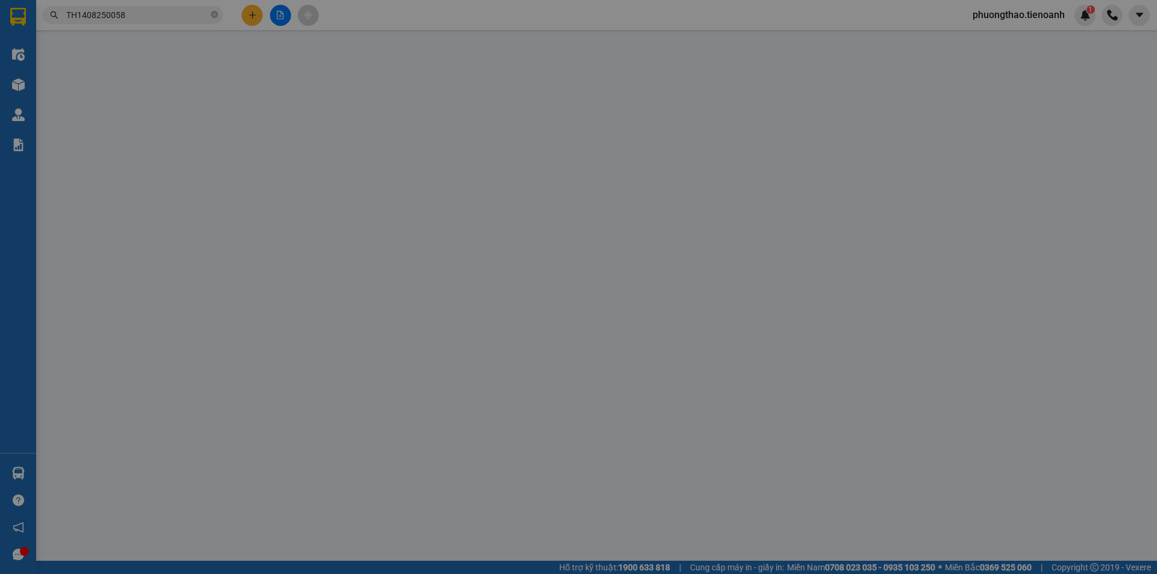
type input "0868442780"
type input "A CƯỜNG"
type input "0359465644"
type input "A TRƯỜNG"
type input "50.000"
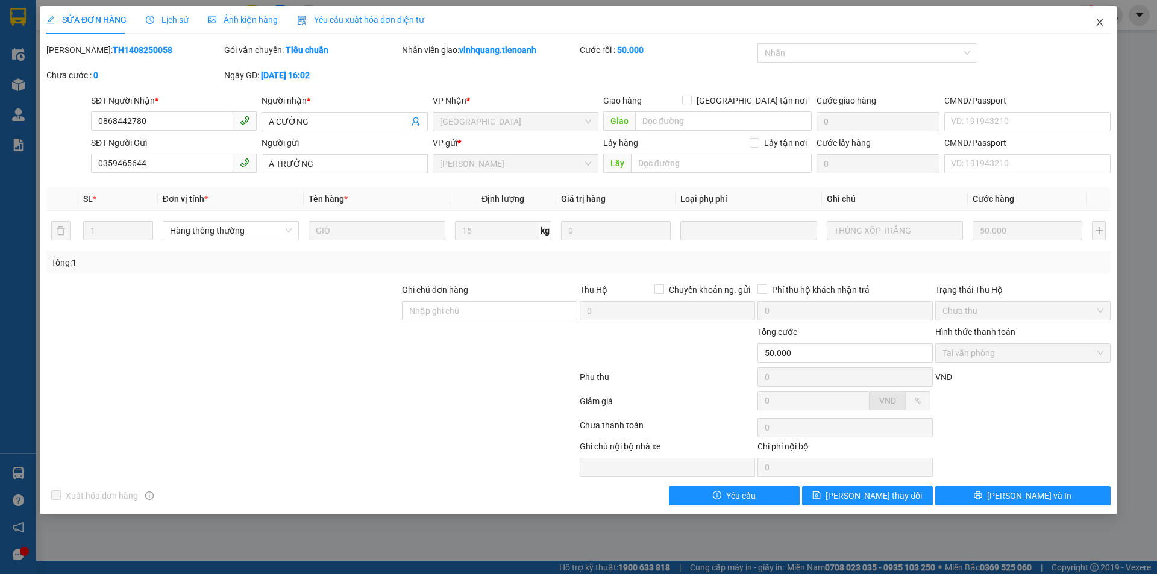
drag, startPoint x: 1106, startPoint y: 24, endPoint x: 1033, endPoint y: 4, distance: 75.0
click at [1101, 21] on span "Close" at bounding box center [1100, 23] width 34 height 34
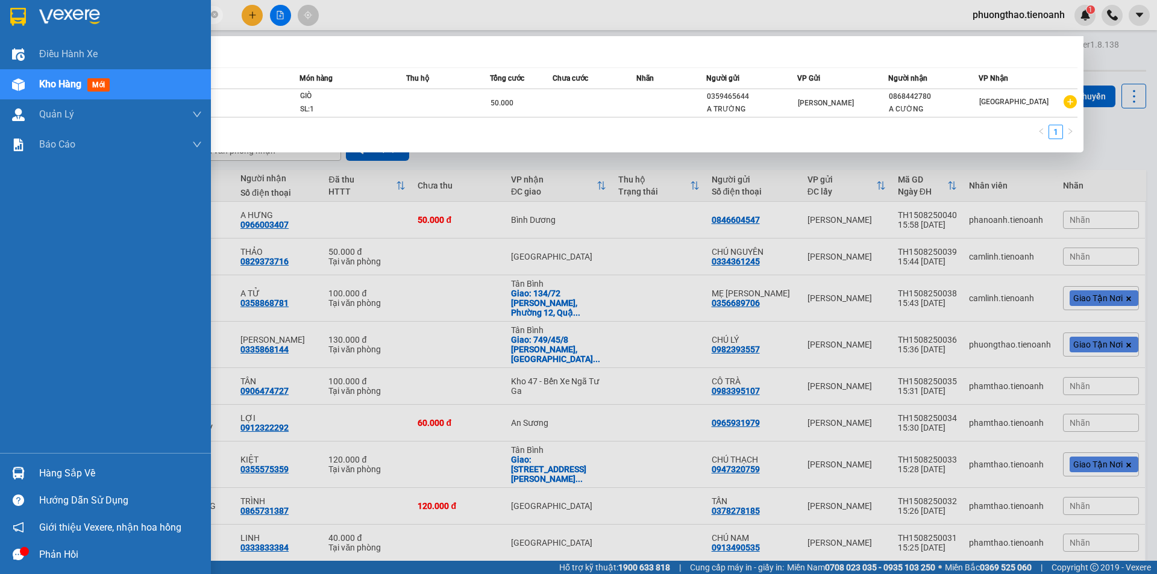
drag, startPoint x: 151, startPoint y: 16, endPoint x: 17, endPoint y: 10, distance: 133.3
click at [17, 10] on section "Kết quả tìm kiếm ( 1 ) Bộ lọc Mã ĐH Trạng thái Món hàng Thu hộ Tổng cước Chưa c…" at bounding box center [578, 287] width 1157 height 574
paste input "TH1408250059"
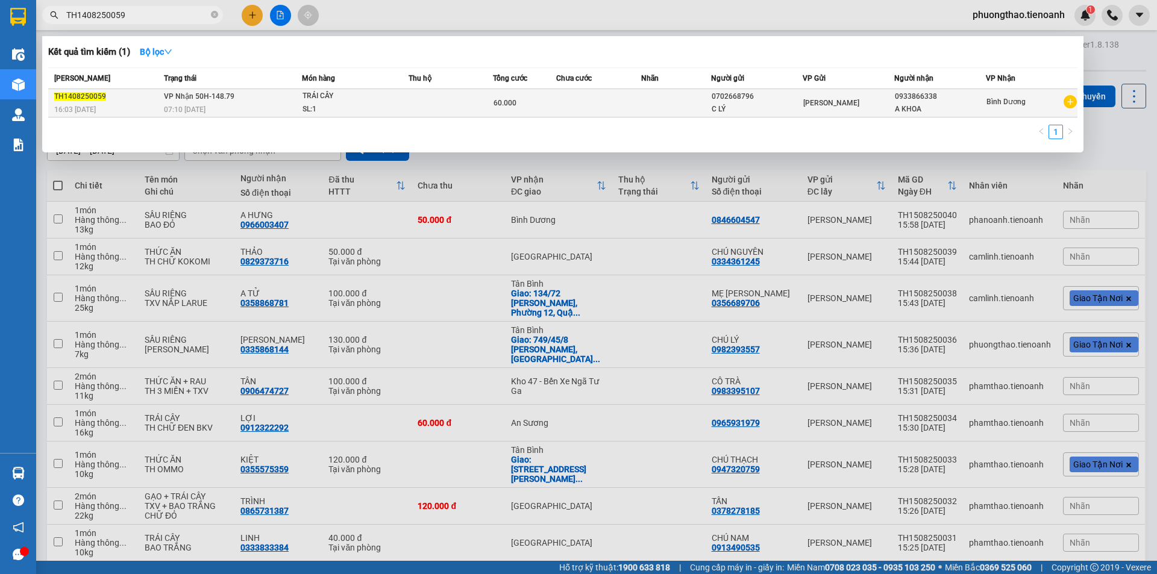
click at [583, 102] on td at bounding box center [598, 103] width 84 height 28
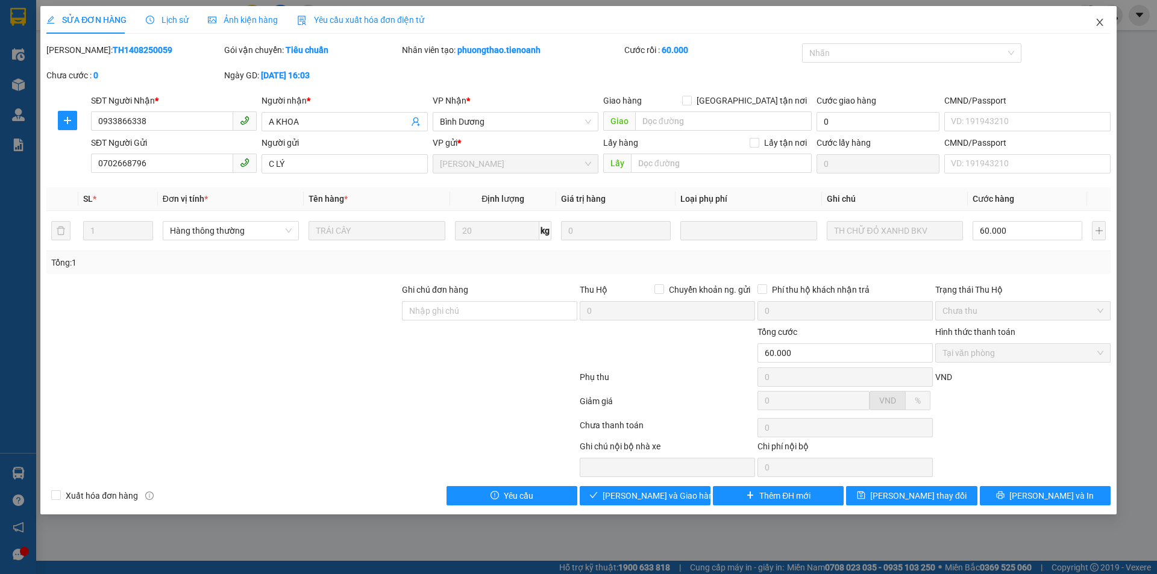
click at [1101, 27] on icon "close" at bounding box center [1100, 22] width 10 height 10
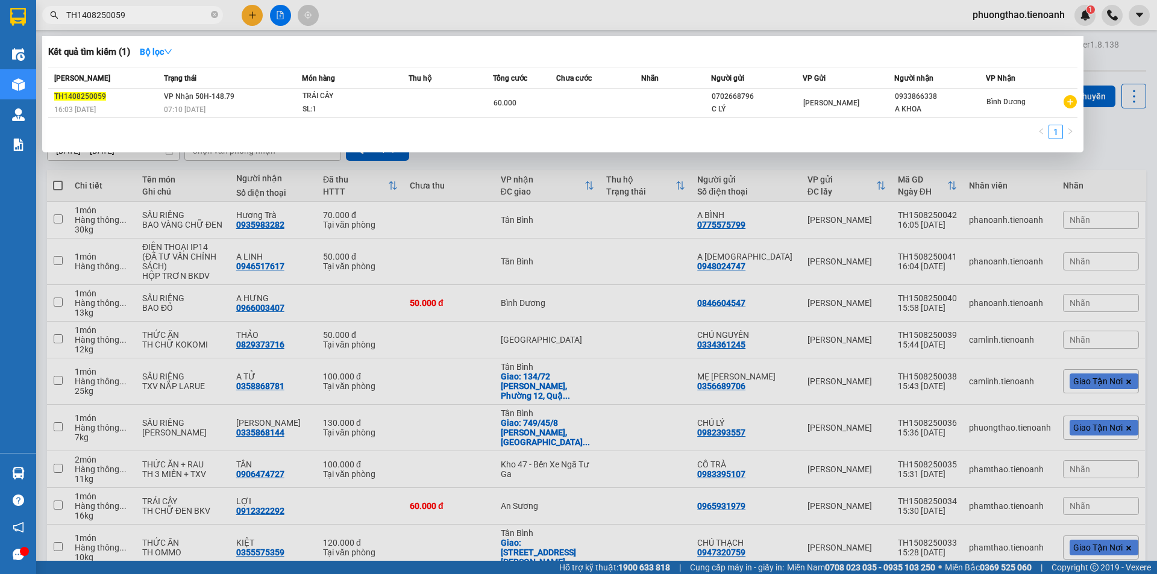
drag, startPoint x: 179, startPoint y: 19, endPoint x: 52, endPoint y: 46, distance: 130.0
click at [52, 26] on div "Kết quả tìm kiếm ( 1 ) Bộ lọc Mã ĐH Trạng thái Món hàng Thu hộ Tổng cước Chưa c…" at bounding box center [117, 15] width 235 height 21
paste input "6"
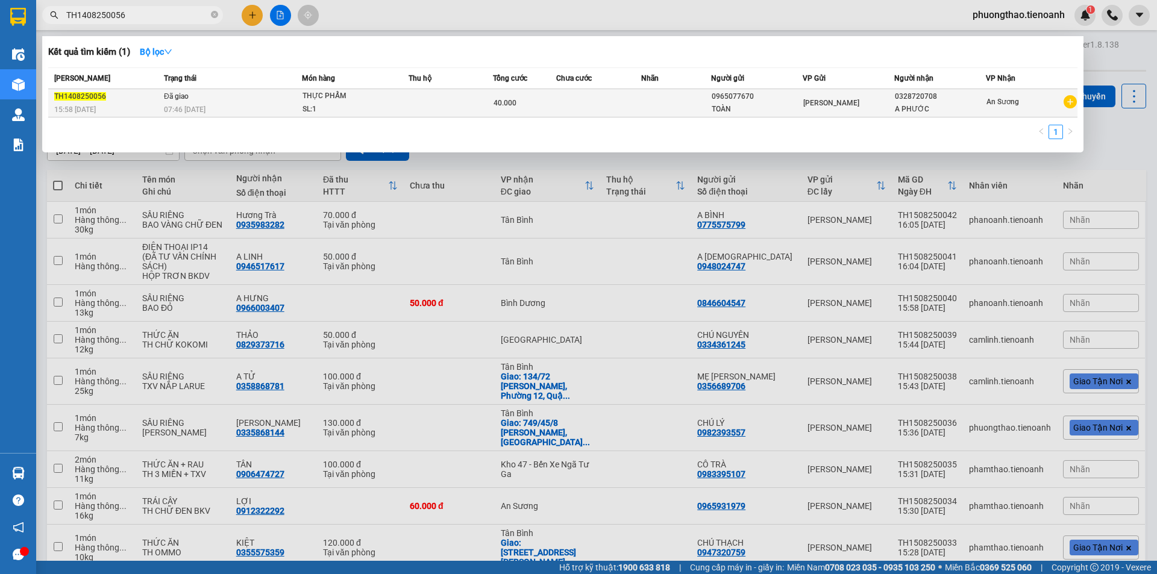
type input "TH1408250056"
click at [424, 95] on td at bounding box center [450, 103] width 84 height 28
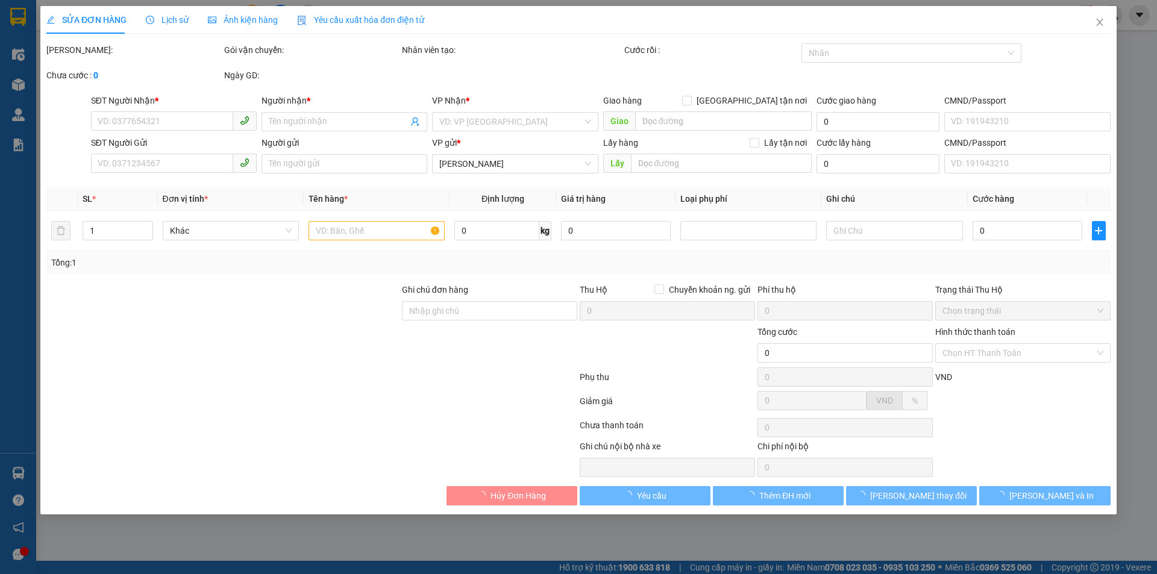
type input "0328720708"
type input "A PHƯỚC"
type input "0965077670"
type input "TOÀN"
type input "40.000"
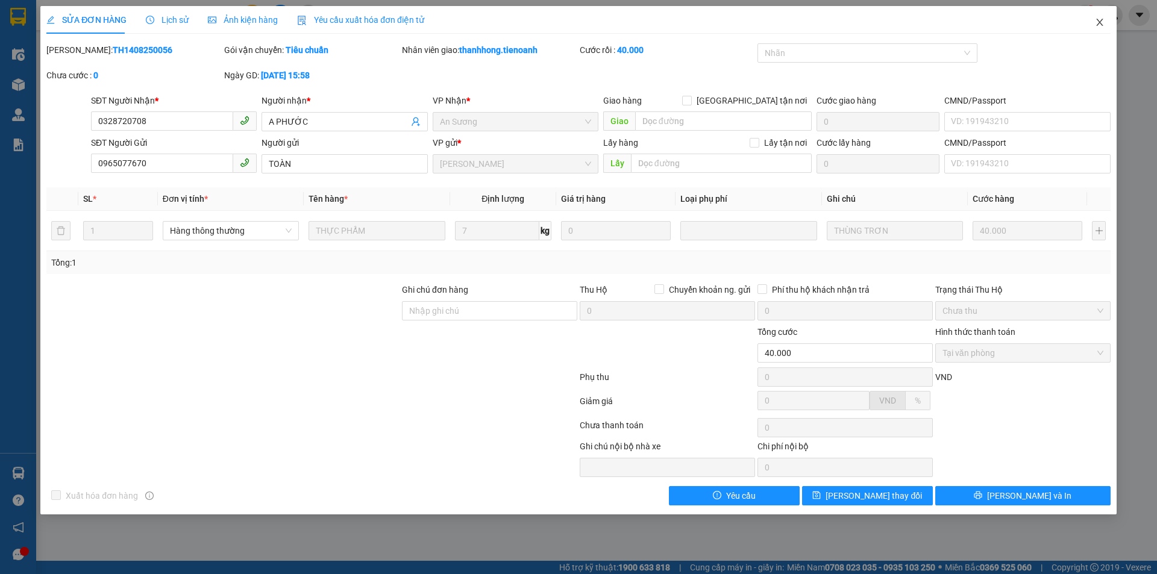
click at [1101, 27] on icon "close" at bounding box center [1100, 22] width 10 height 10
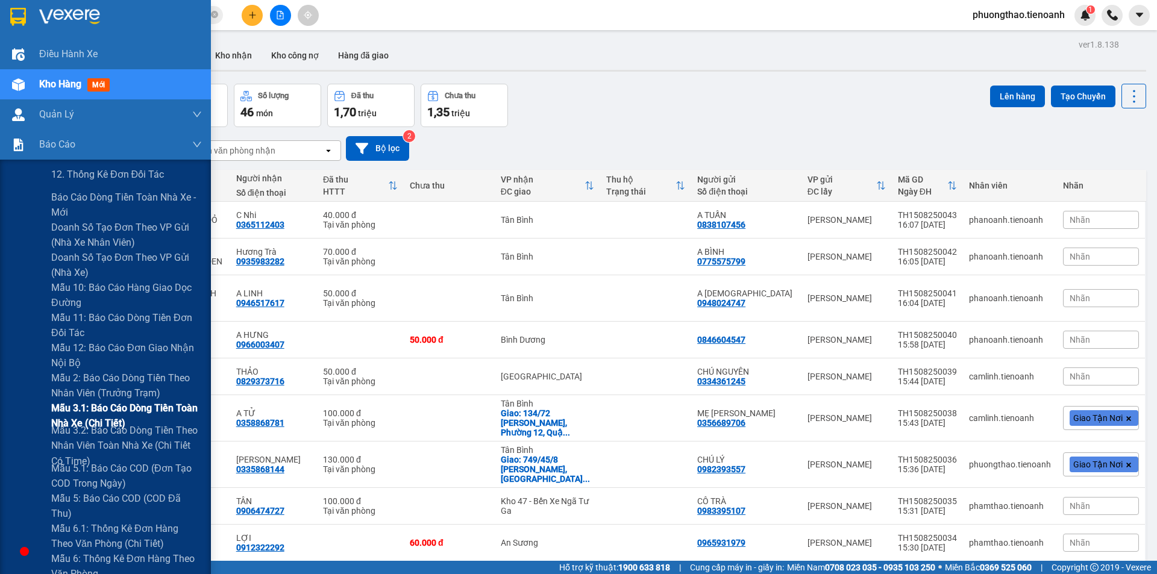
click at [103, 410] on span "Mẫu 3.1: Báo cáo dòng tiền toàn nhà xe (Chi Tiết)" at bounding box center [126, 416] width 151 height 30
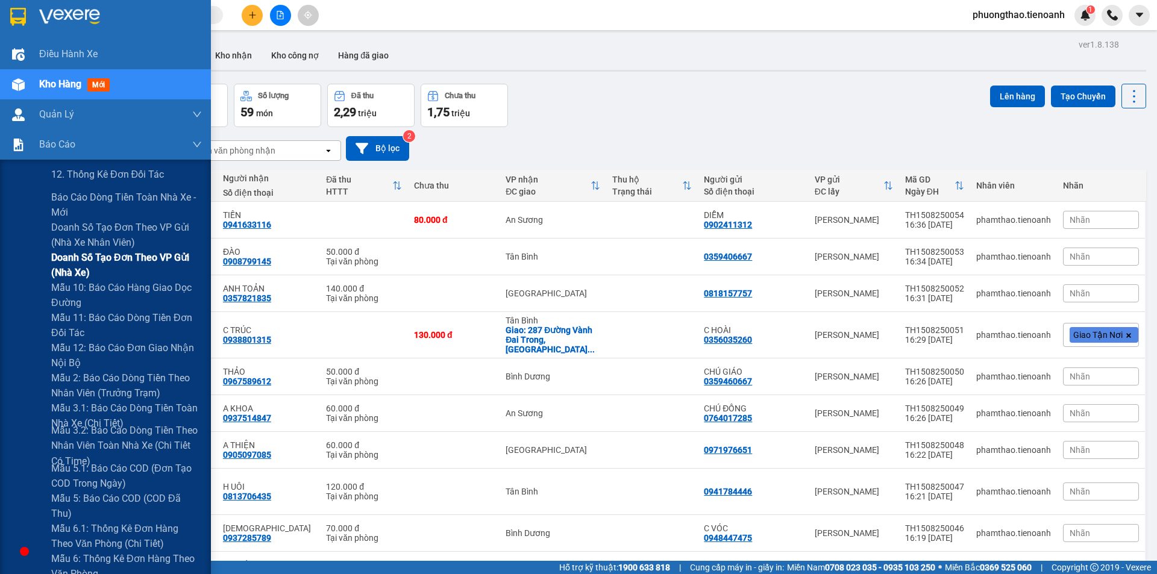
click at [127, 270] on span "Doanh số tạo đơn theo VP gửi (nhà xe)" at bounding box center [126, 265] width 151 height 30
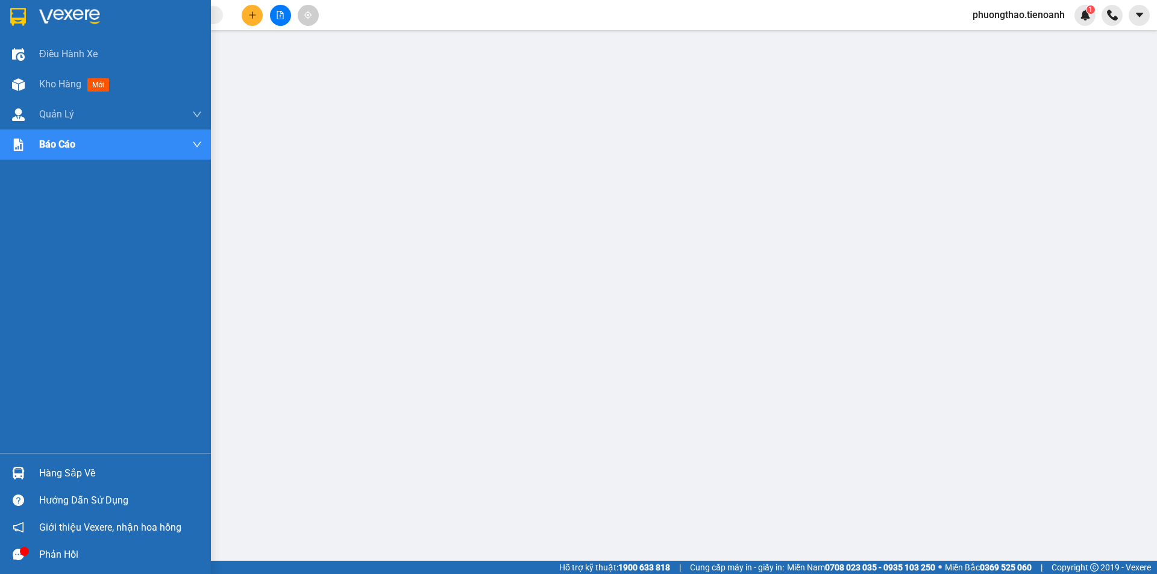
scroll to position [23, 0]
